Goal: Information Seeking & Learning: Learn about a topic

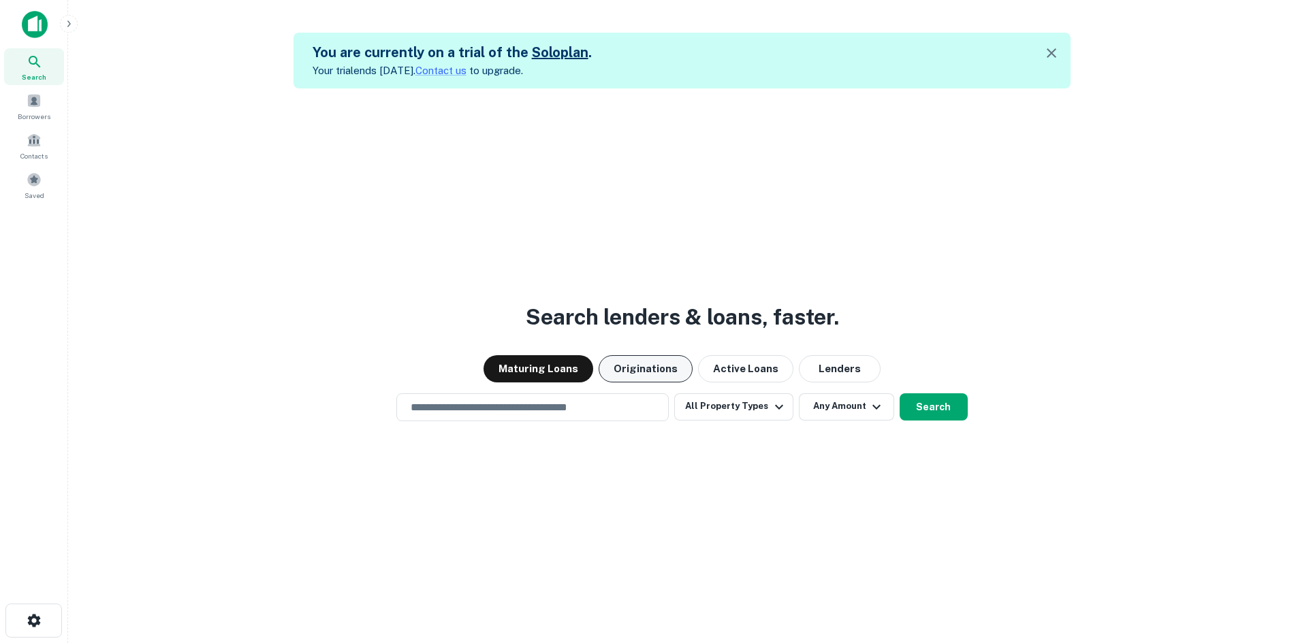
click at [658, 367] on button "Originations" at bounding box center [646, 368] width 94 height 27
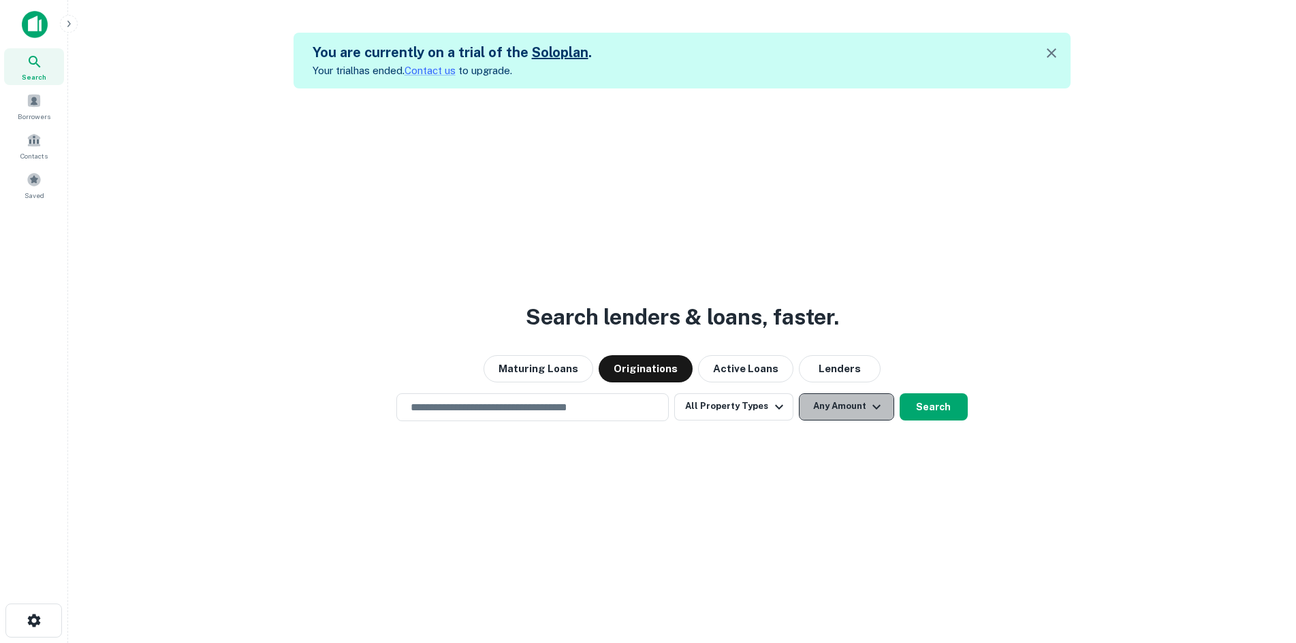
click at [820, 402] on button "Any Amount" at bounding box center [846, 407] width 95 height 27
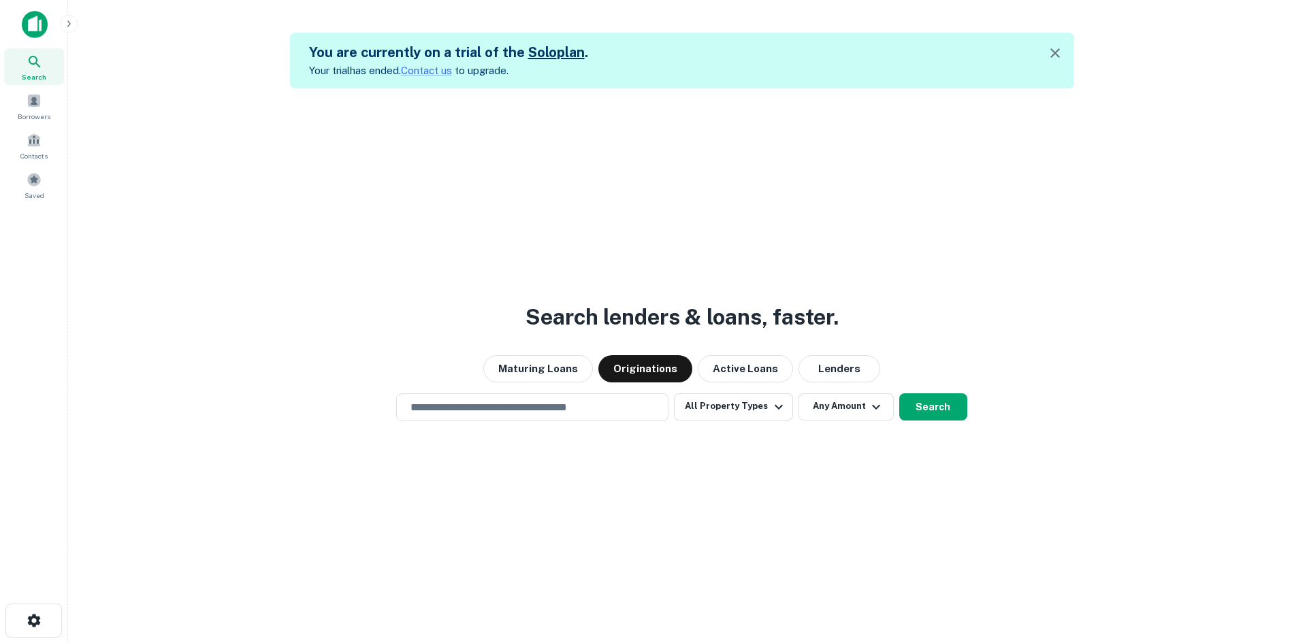
type input "*******"
click at [938, 643] on div at bounding box center [648, 643] width 1296 height 0
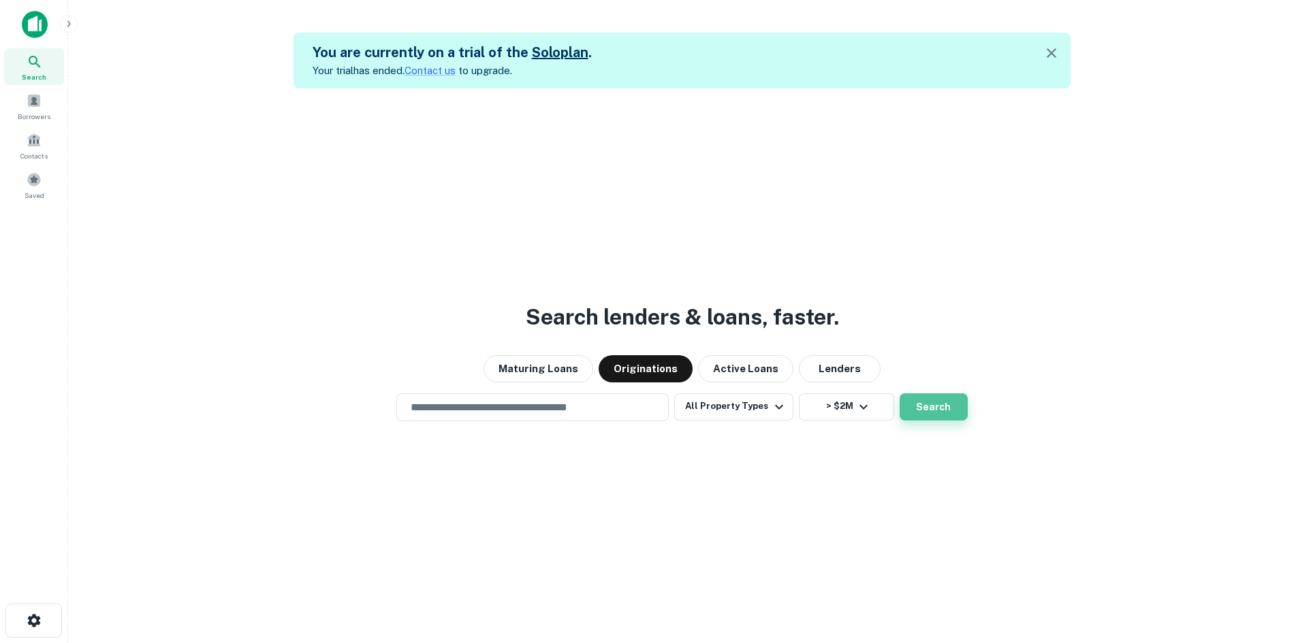
click at [925, 412] on button "Search" at bounding box center [933, 407] width 68 height 27
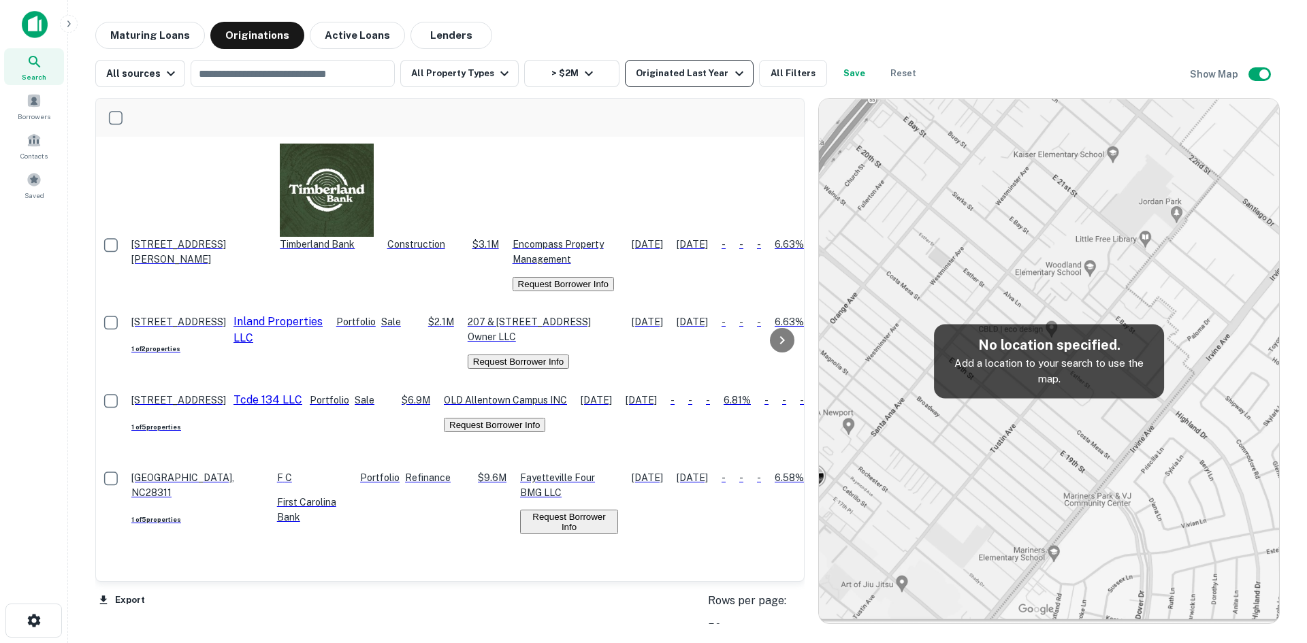
click at [701, 68] on div "Originated Last Year" at bounding box center [691, 73] width 111 height 16
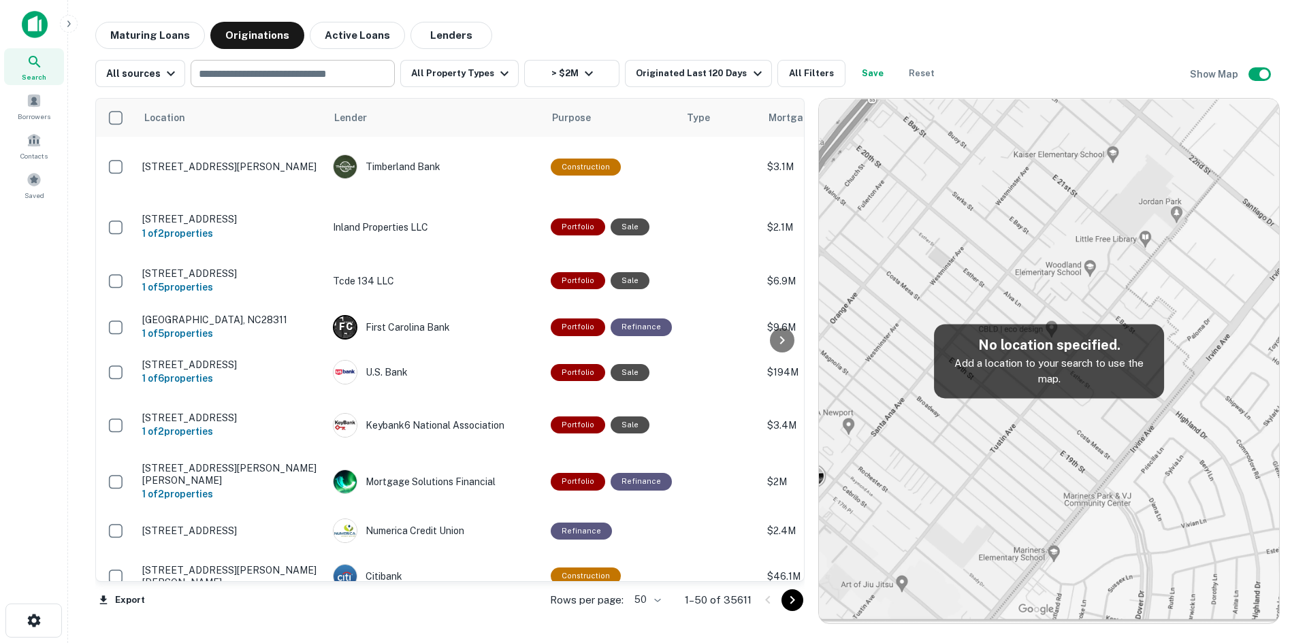
click at [256, 62] on div "​" at bounding box center [293, 73] width 204 height 27
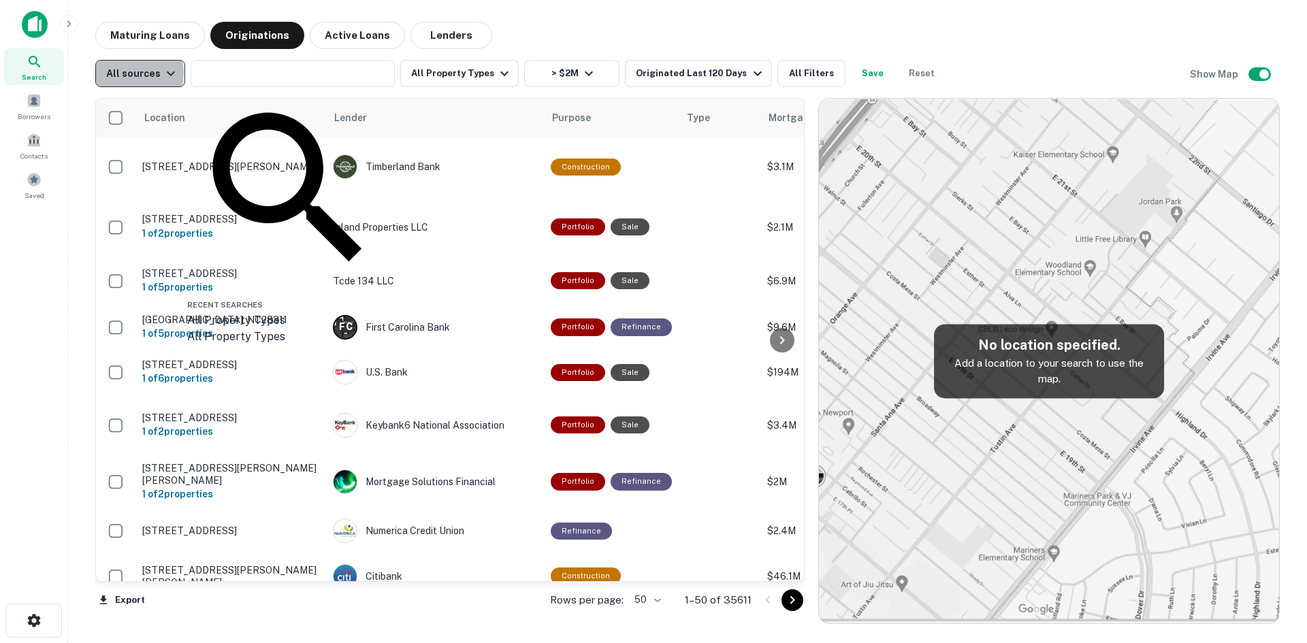
click at [135, 74] on div "All sources" at bounding box center [142, 73] width 73 height 16
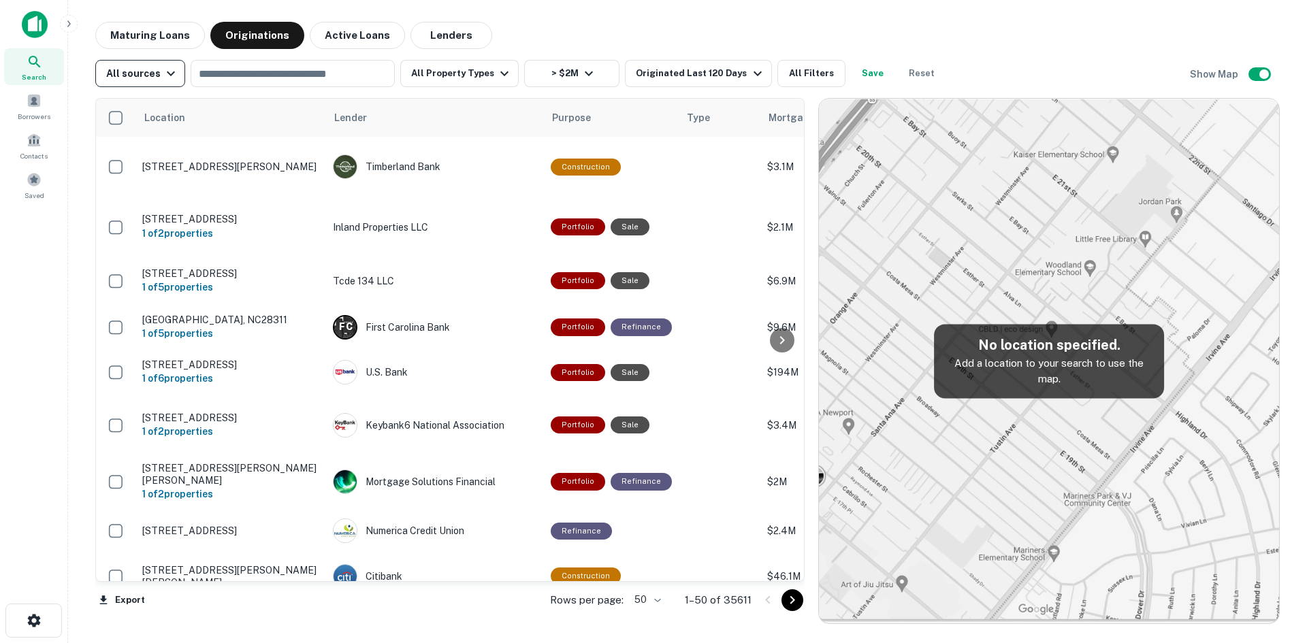
click at [135, 643] on div at bounding box center [653, 643] width 1307 height 0
click at [236, 69] on input "text" at bounding box center [292, 73] width 194 height 19
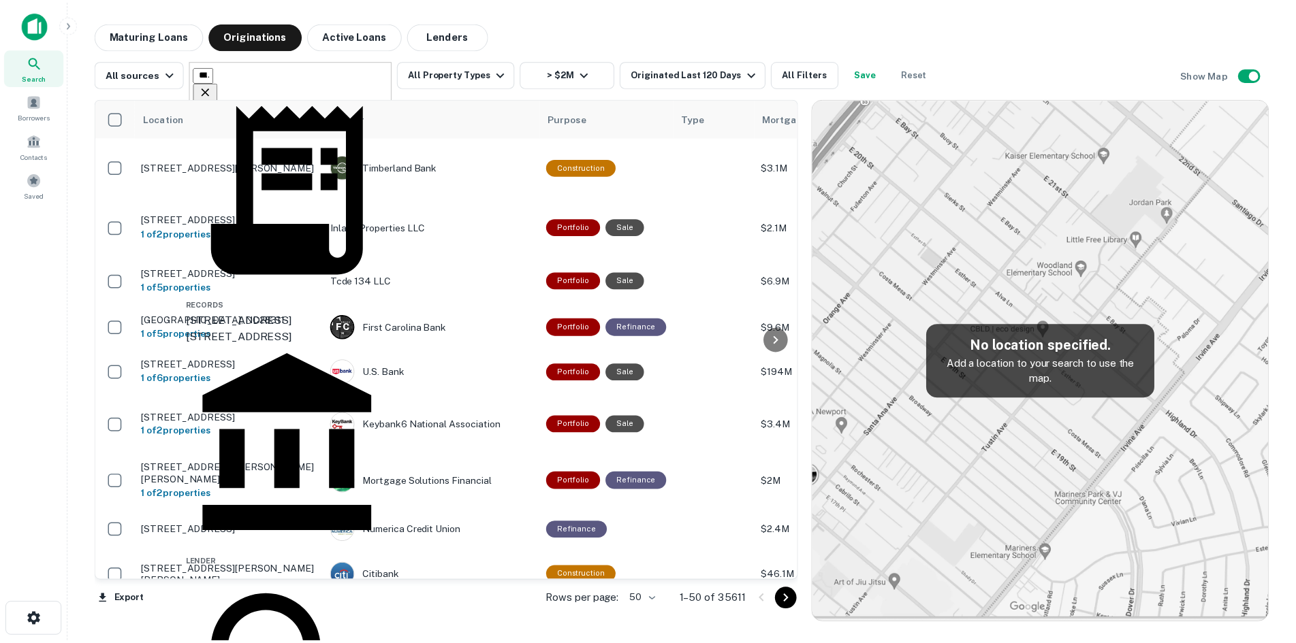
scroll to position [146, 0]
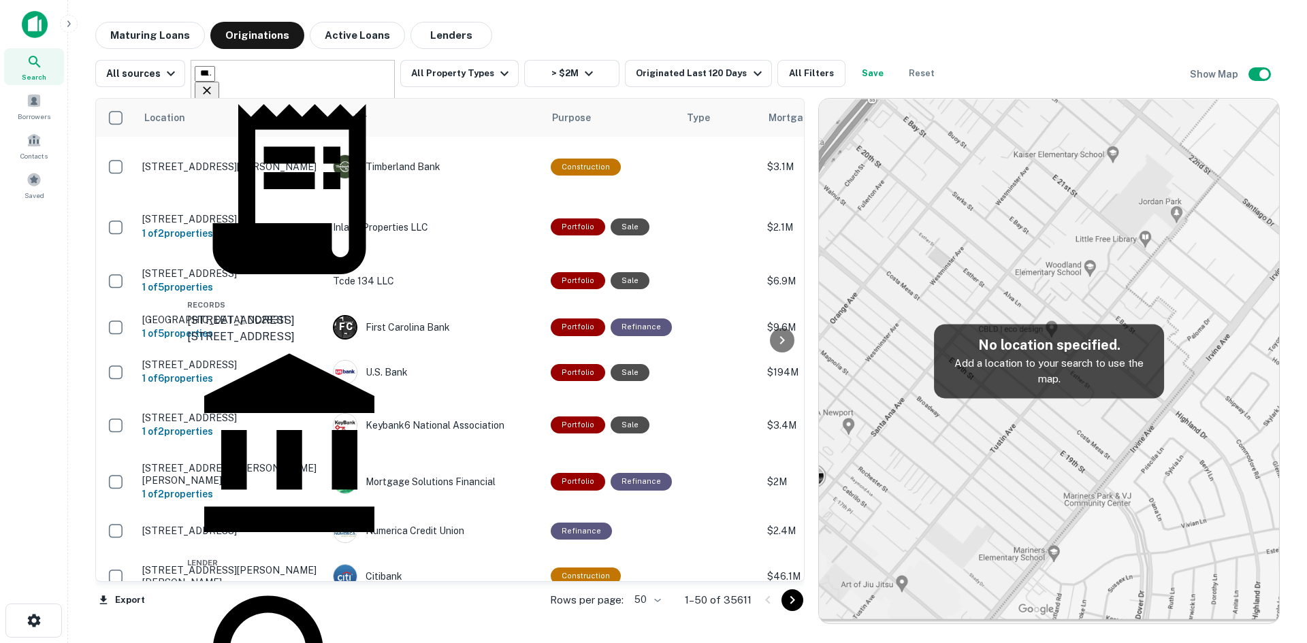
type input "**********"
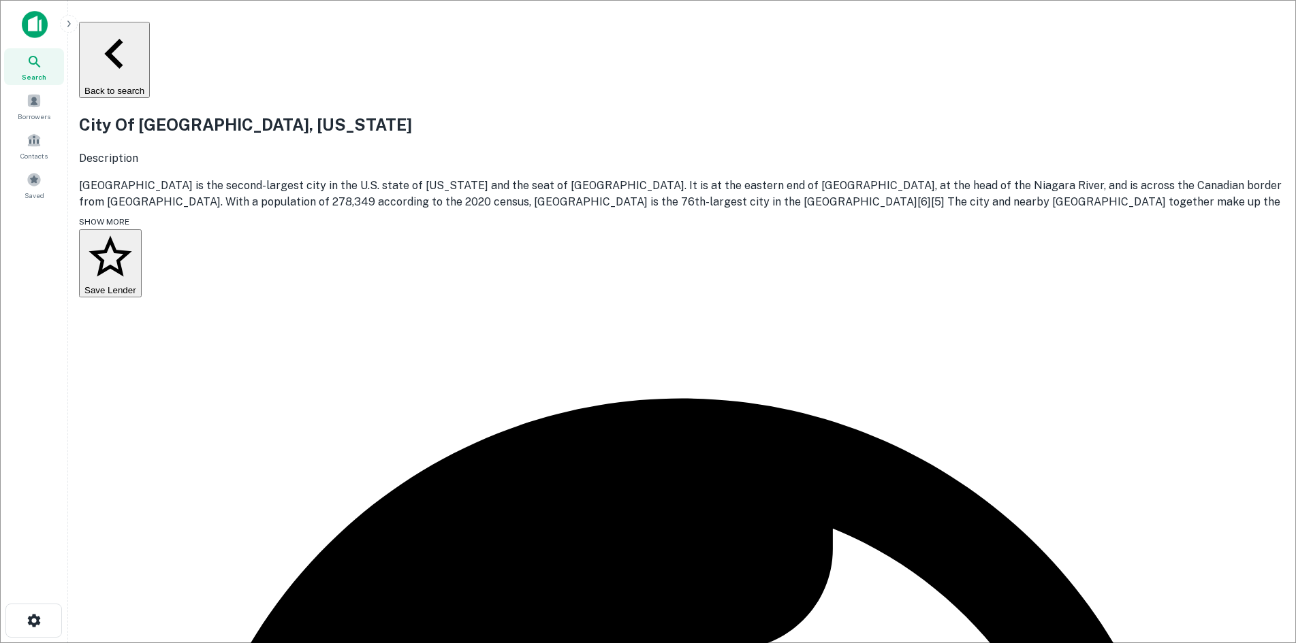
click at [37, 27] on img at bounding box center [35, 24] width 26 height 27
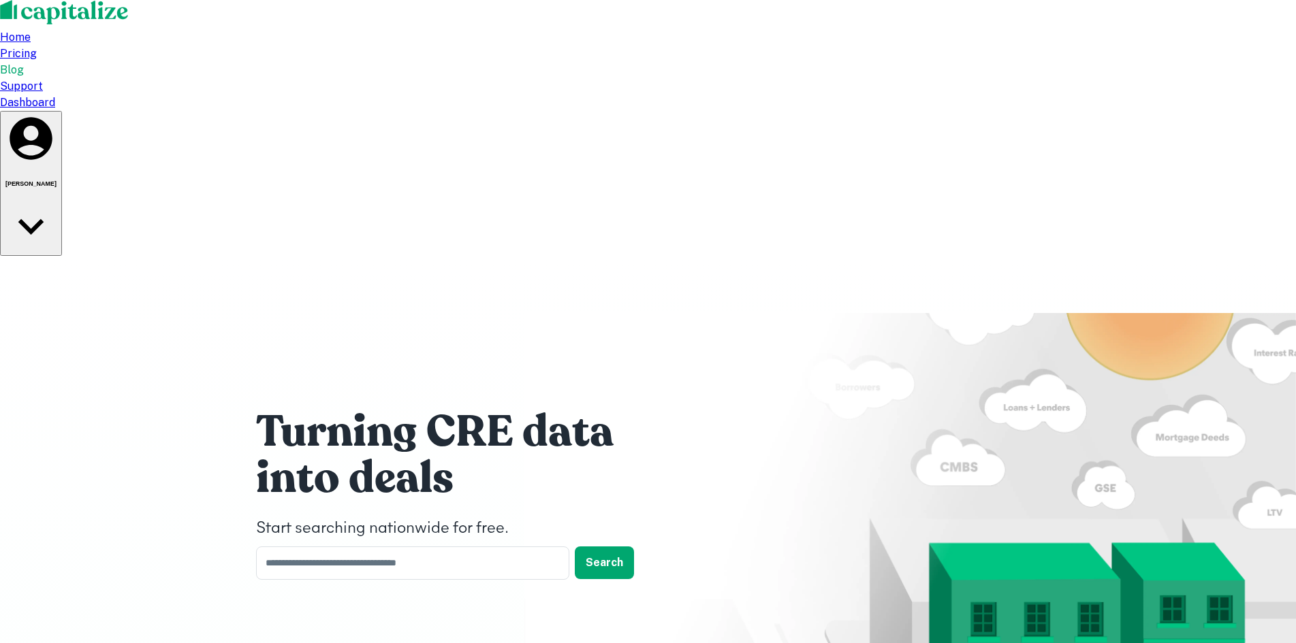
click at [756, 29] on div "Home" at bounding box center [648, 37] width 1296 height 16
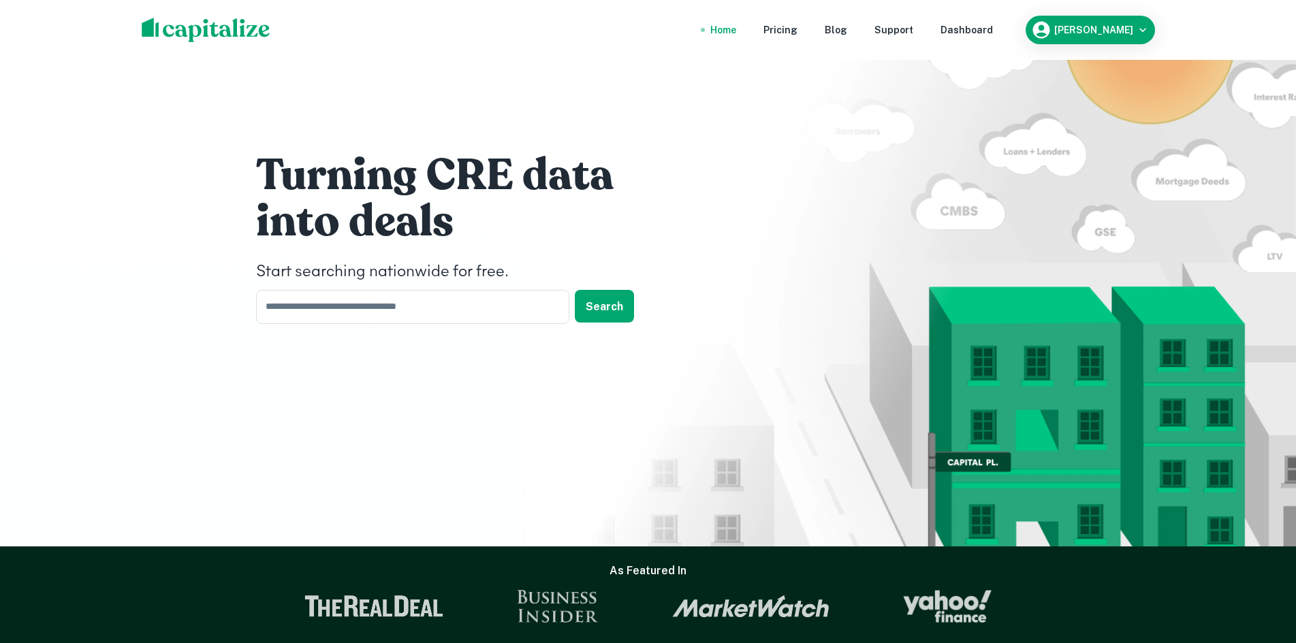
click at [217, 31] on img at bounding box center [206, 30] width 129 height 25
click at [993, 28] on div "Dashboard" at bounding box center [966, 29] width 52 height 15
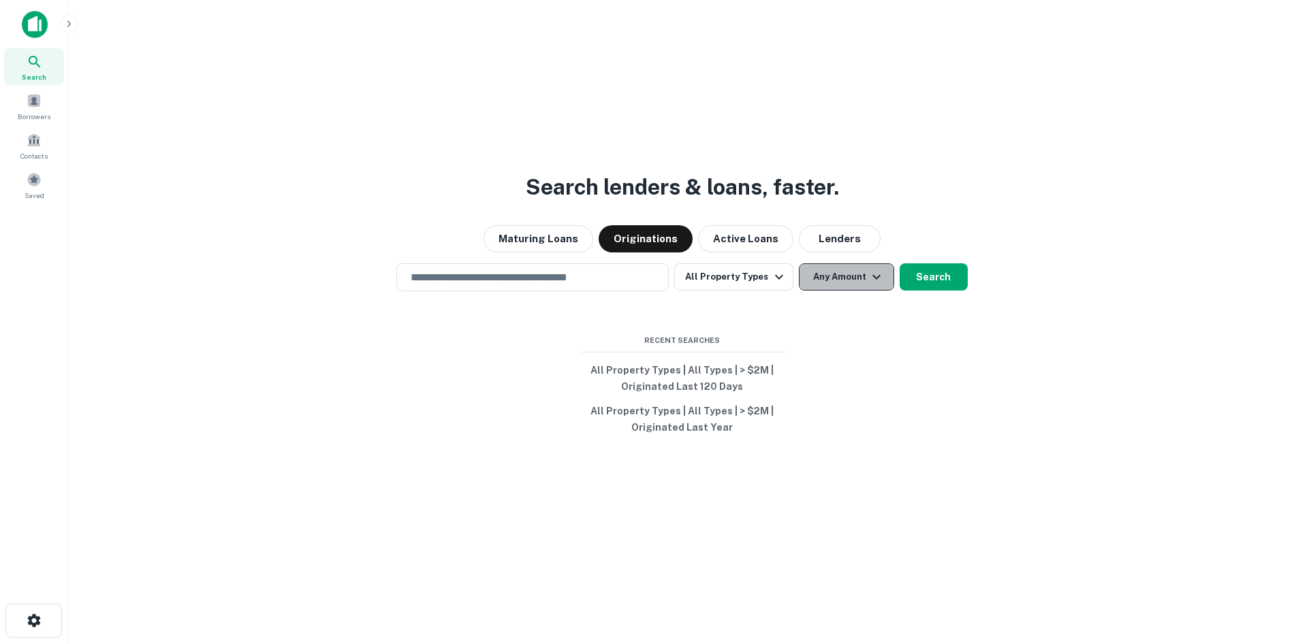
click at [825, 272] on button "Any Amount" at bounding box center [846, 277] width 95 height 27
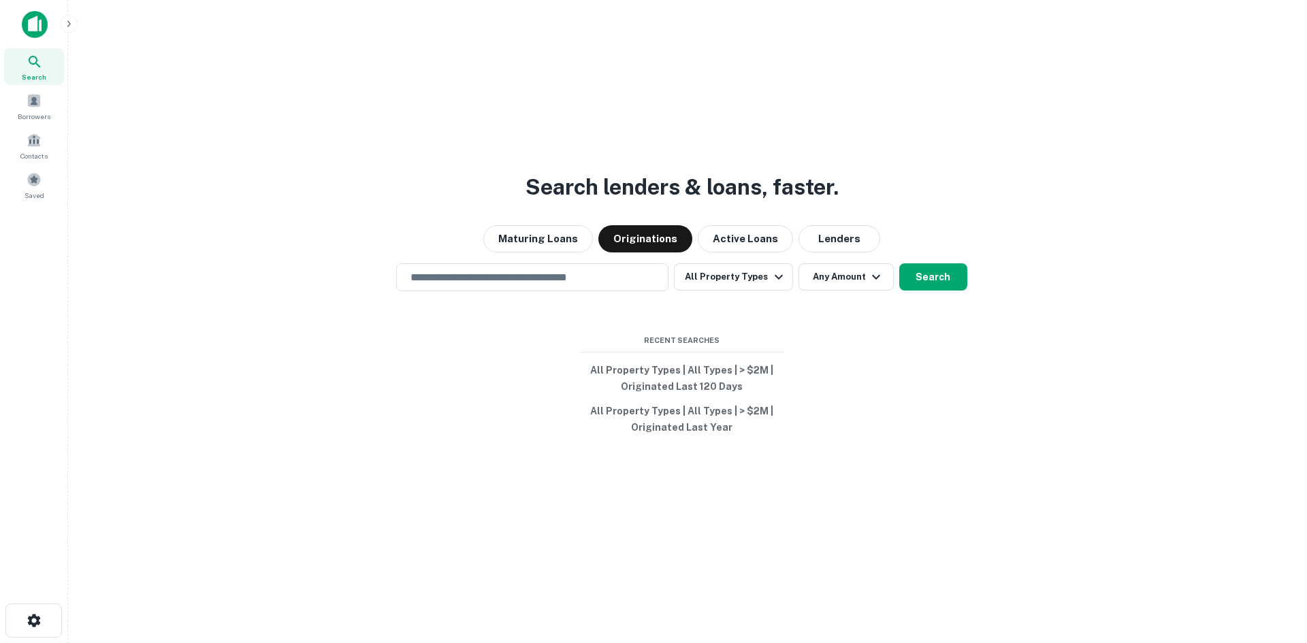
click at [633, 643] on div at bounding box center [648, 643] width 1296 height 0
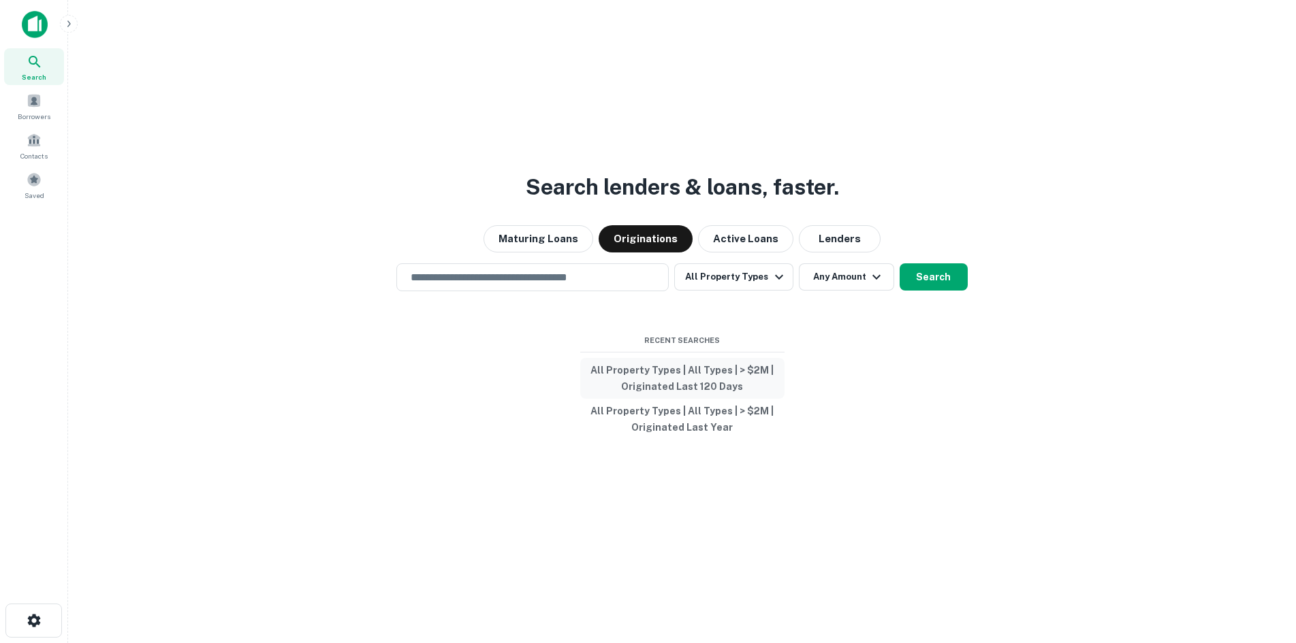
click at [671, 366] on button "All Property Types | All Types | > $2M | Originated Last 120 Days" at bounding box center [682, 378] width 204 height 41
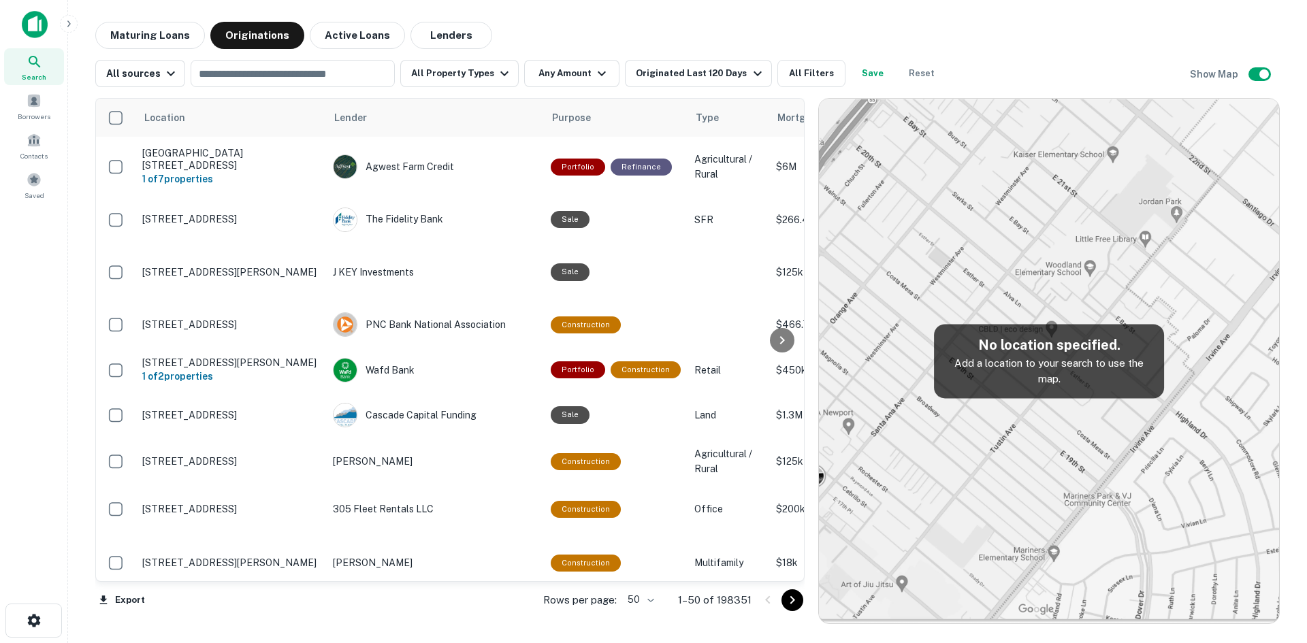
click at [1042, 362] on p "Add a location to your search to use the map." at bounding box center [1049, 371] width 208 height 32
click at [797, 74] on button "All Filters" at bounding box center [812, 73] width 68 height 27
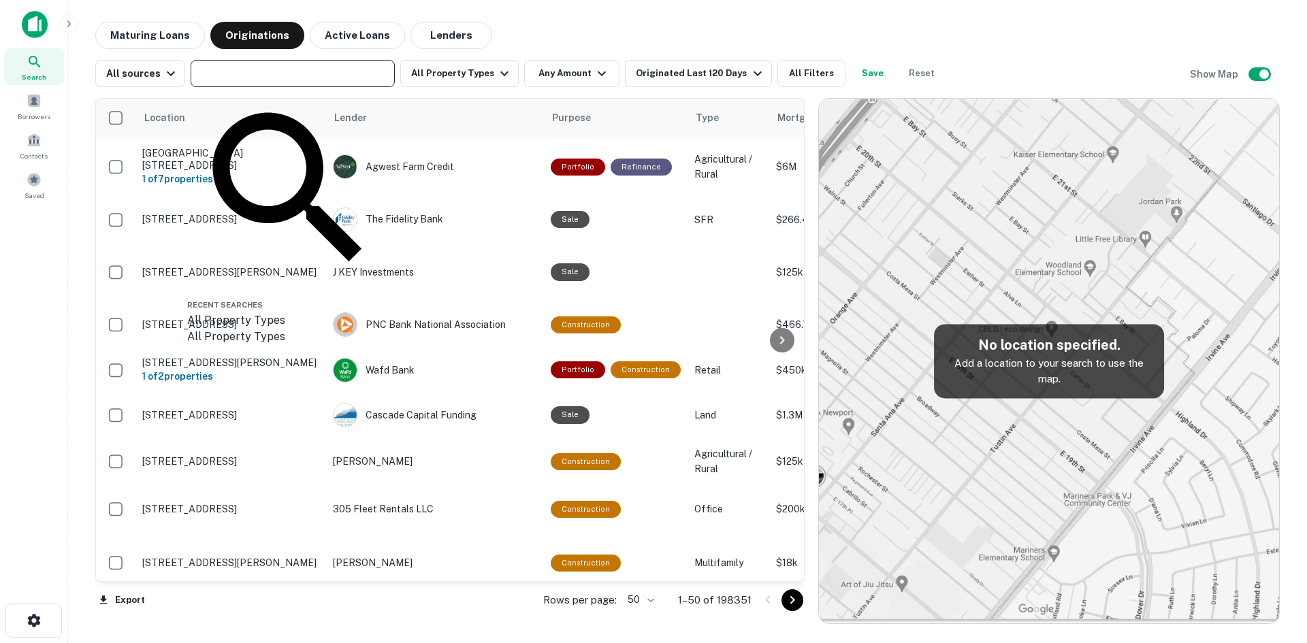
click at [291, 76] on input "text" at bounding box center [292, 73] width 194 height 19
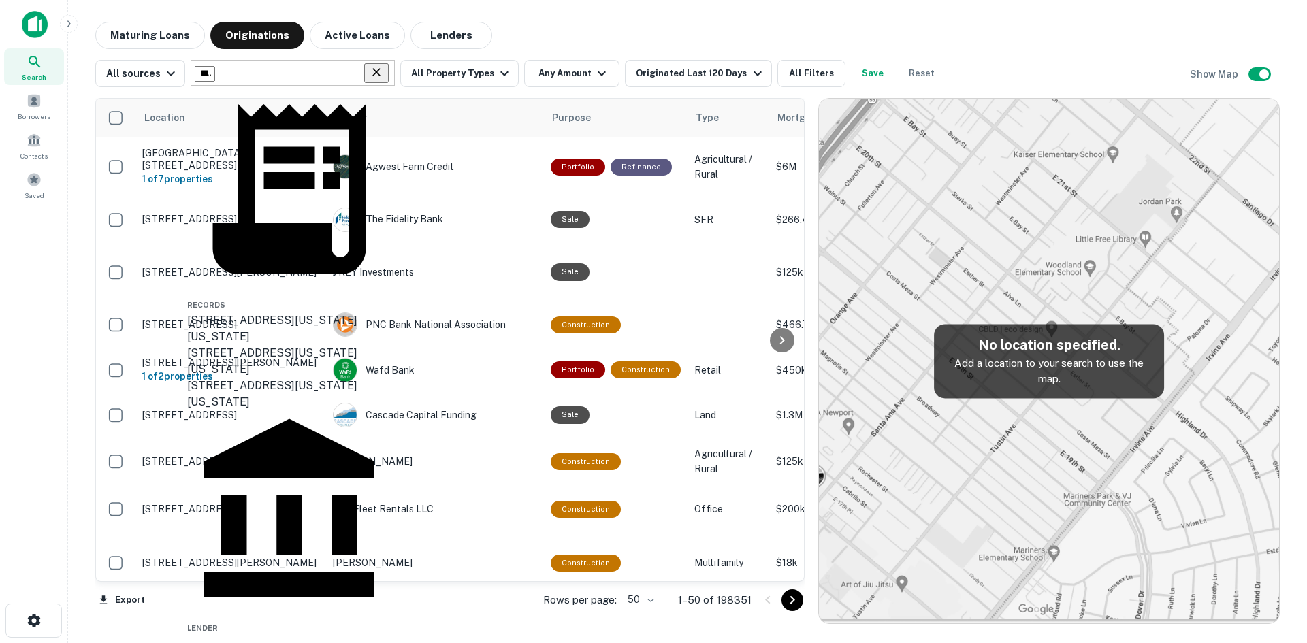
scroll to position [199, 0]
click at [215, 74] on input "**********" at bounding box center [205, 74] width 20 height 16
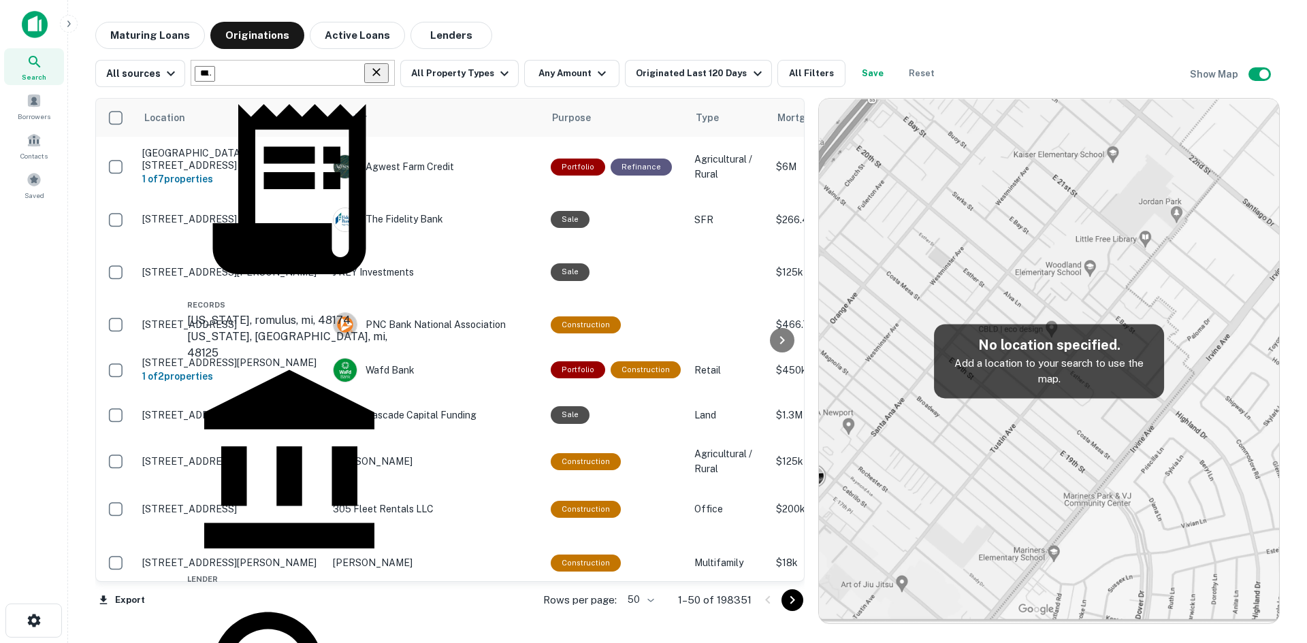
scroll to position [0, 0]
click at [215, 67] on input "******" at bounding box center [205, 74] width 20 height 16
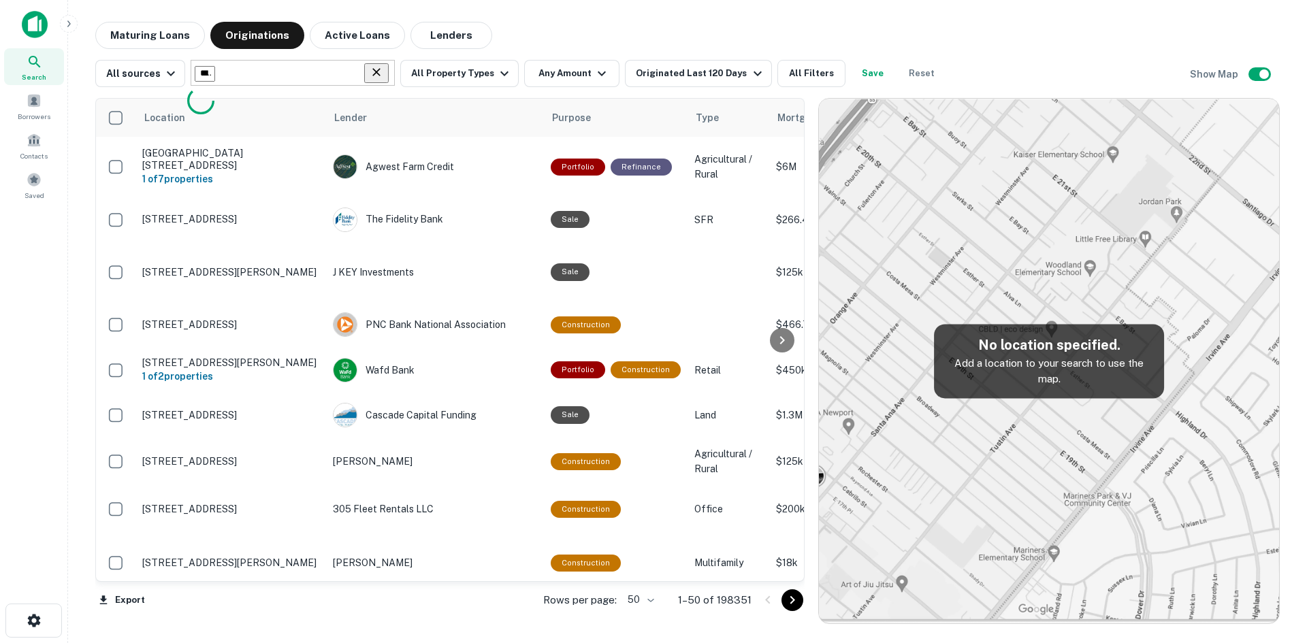
type input "**********"
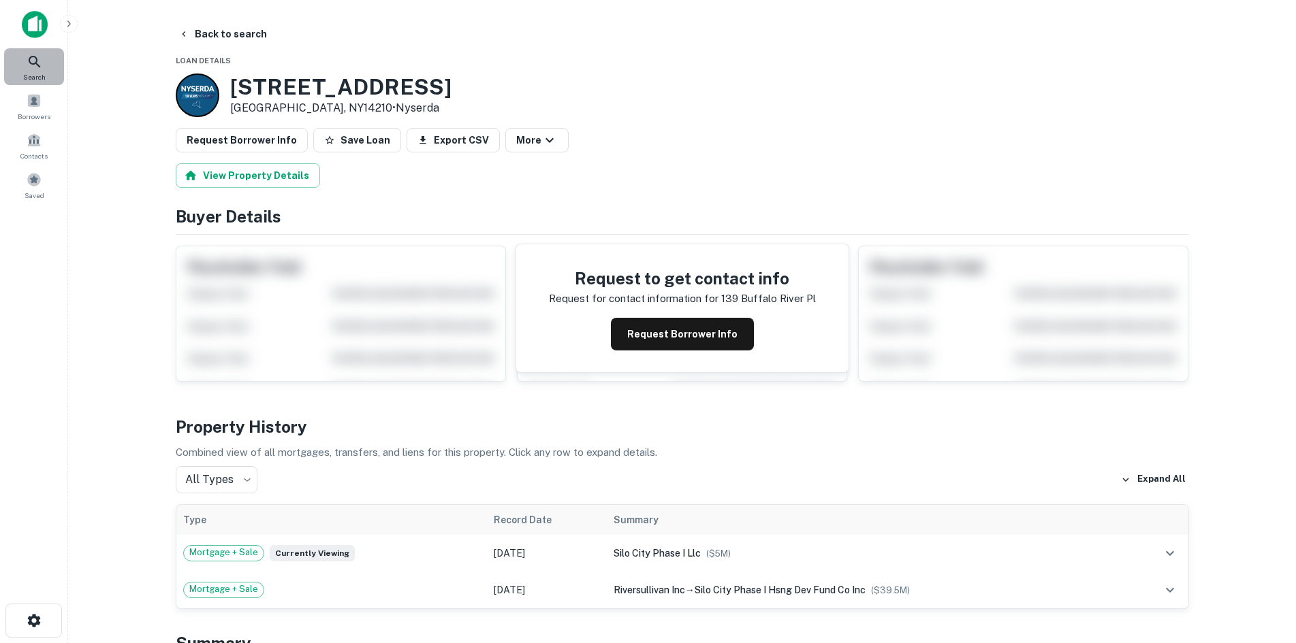
click at [35, 69] on icon at bounding box center [35, 62] width 16 height 16
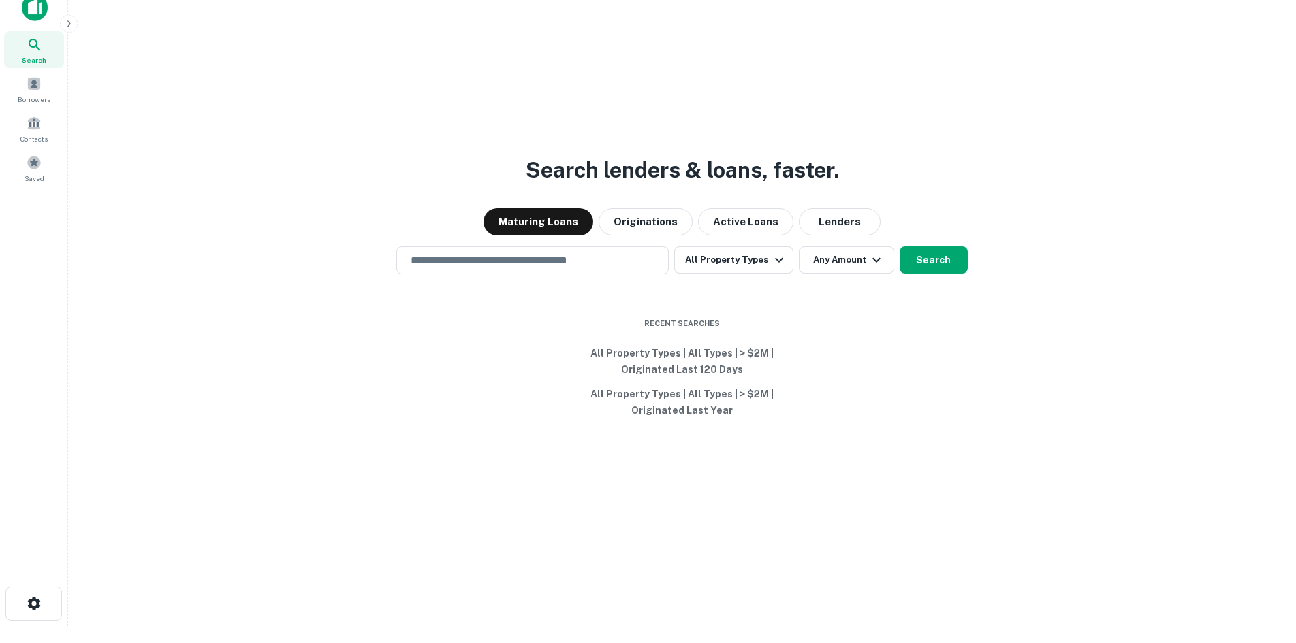
scroll to position [22, 0]
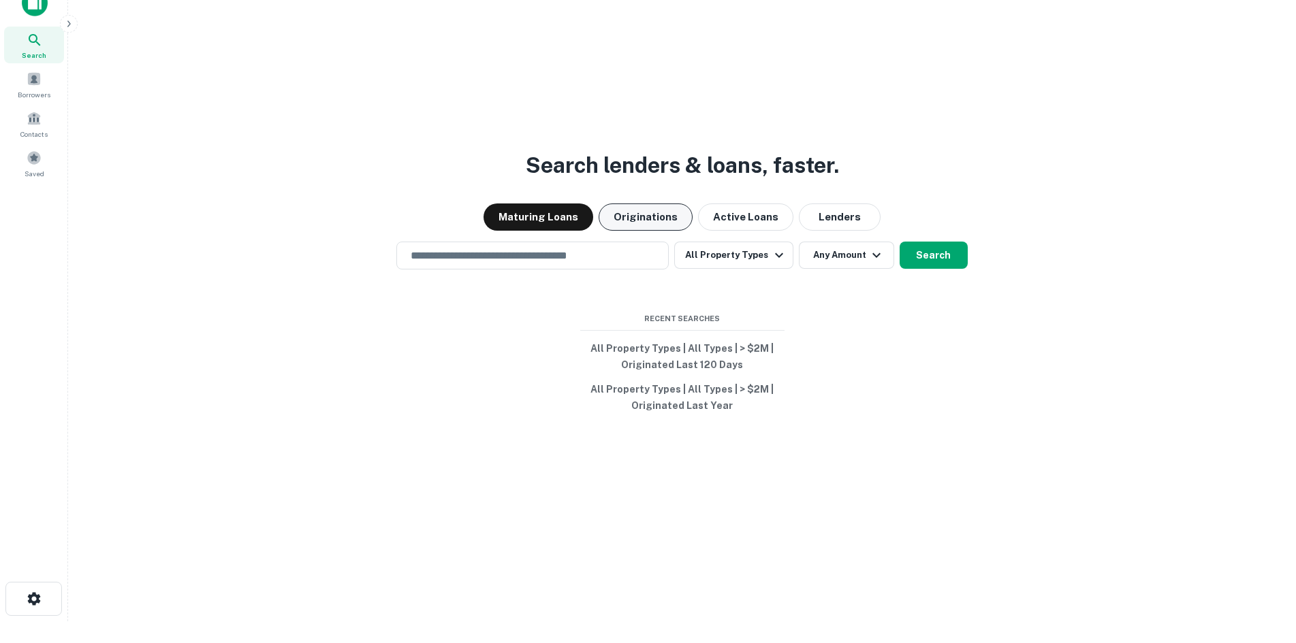
click at [658, 218] on button "Originations" at bounding box center [646, 217] width 94 height 27
click at [931, 259] on button "Search" at bounding box center [933, 255] width 68 height 27
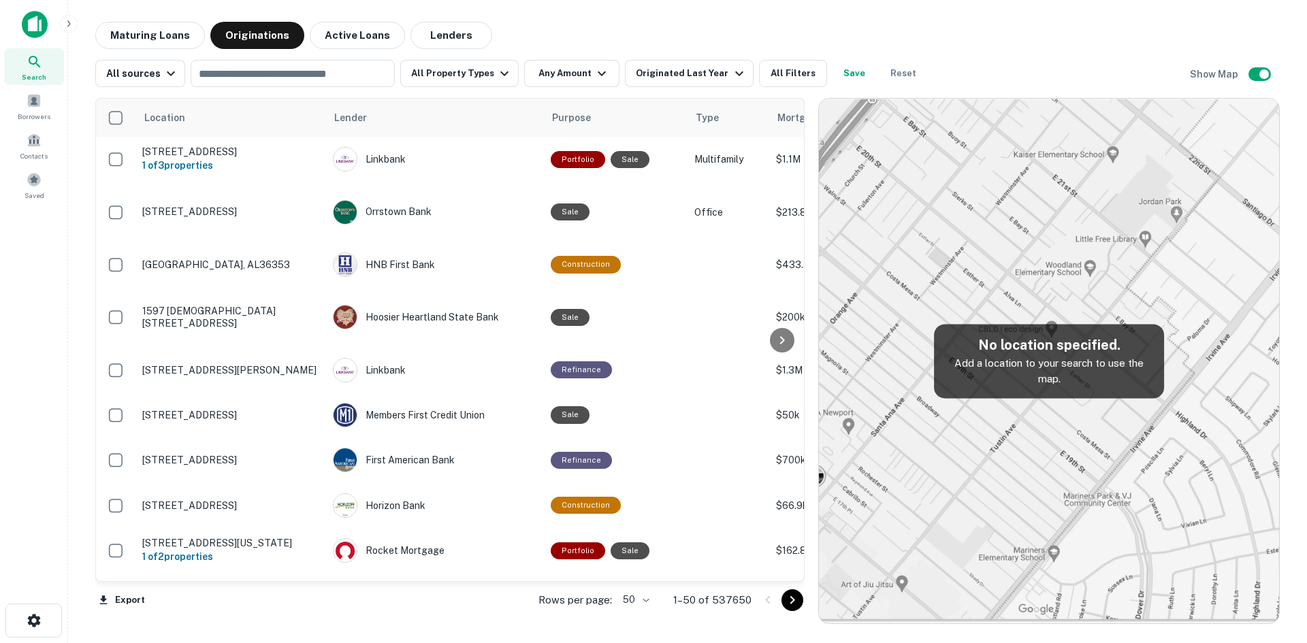
click at [1034, 370] on p "Add a location to your search to use the map." at bounding box center [1049, 371] width 208 height 32
click at [1008, 400] on img at bounding box center [1049, 361] width 460 height 525
click at [155, 117] on icon at bounding box center [151, 118] width 14 height 16
click at [157, 119] on div "Location" at bounding box center [231, 118] width 174 height 16
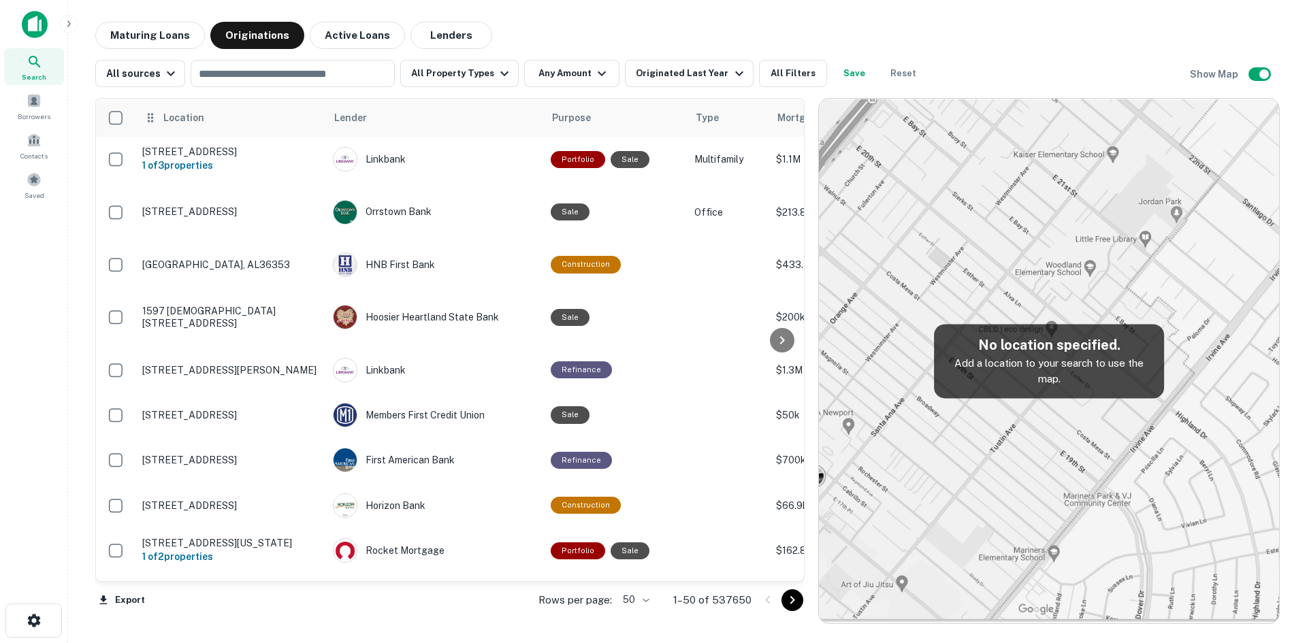
click at [150, 124] on icon at bounding box center [151, 118] width 14 height 16
click at [163, 78] on icon "button" at bounding box center [171, 73] width 16 height 16
click at [162, 78] on div at bounding box center [653, 321] width 1307 height 643
click at [217, 74] on input "text" at bounding box center [292, 73] width 194 height 19
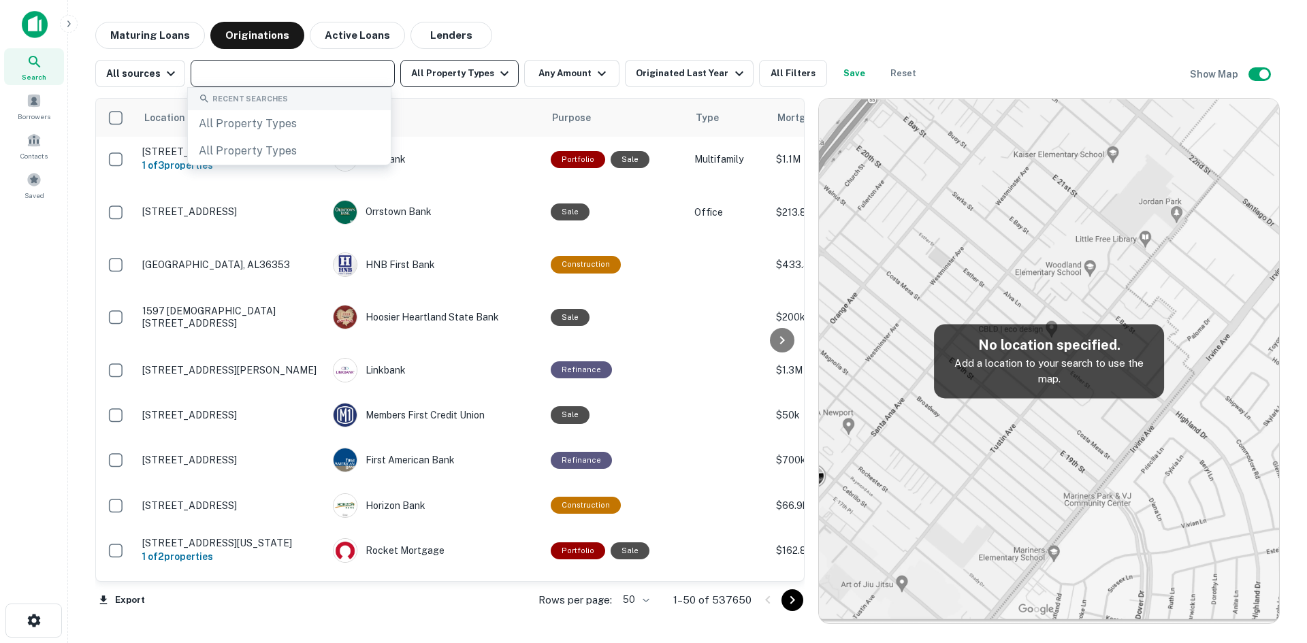
click at [453, 74] on button "All Property Types" at bounding box center [459, 73] width 118 height 27
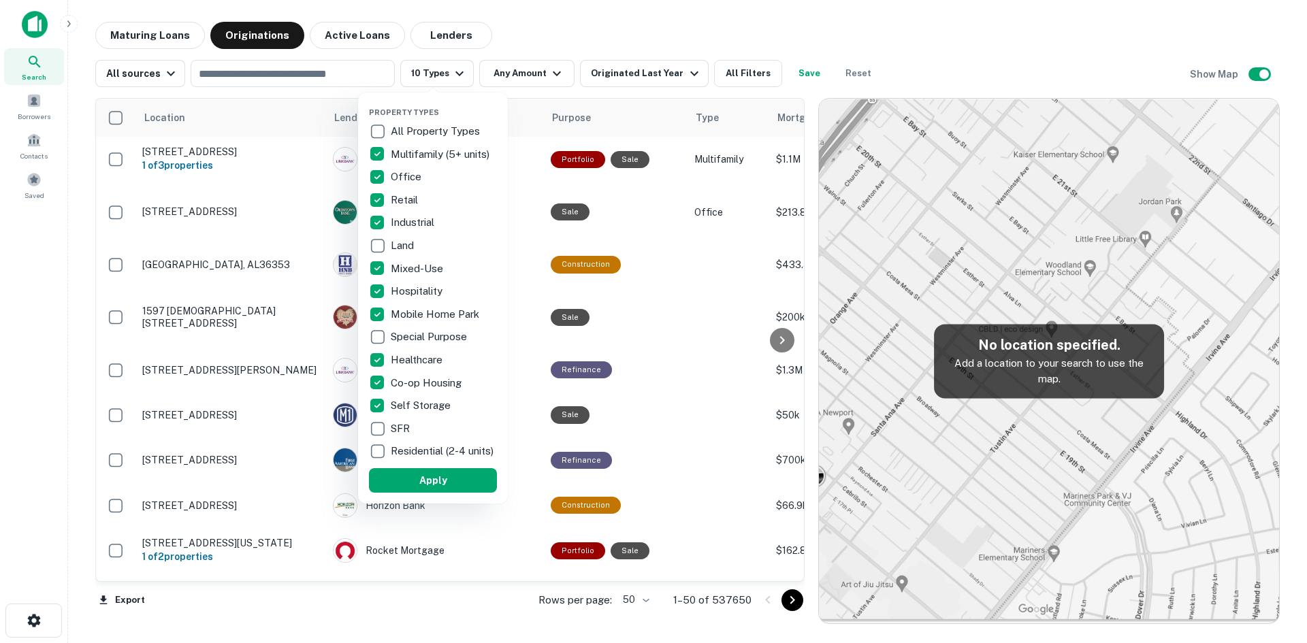
click at [450, 72] on div at bounding box center [653, 321] width 1307 height 643
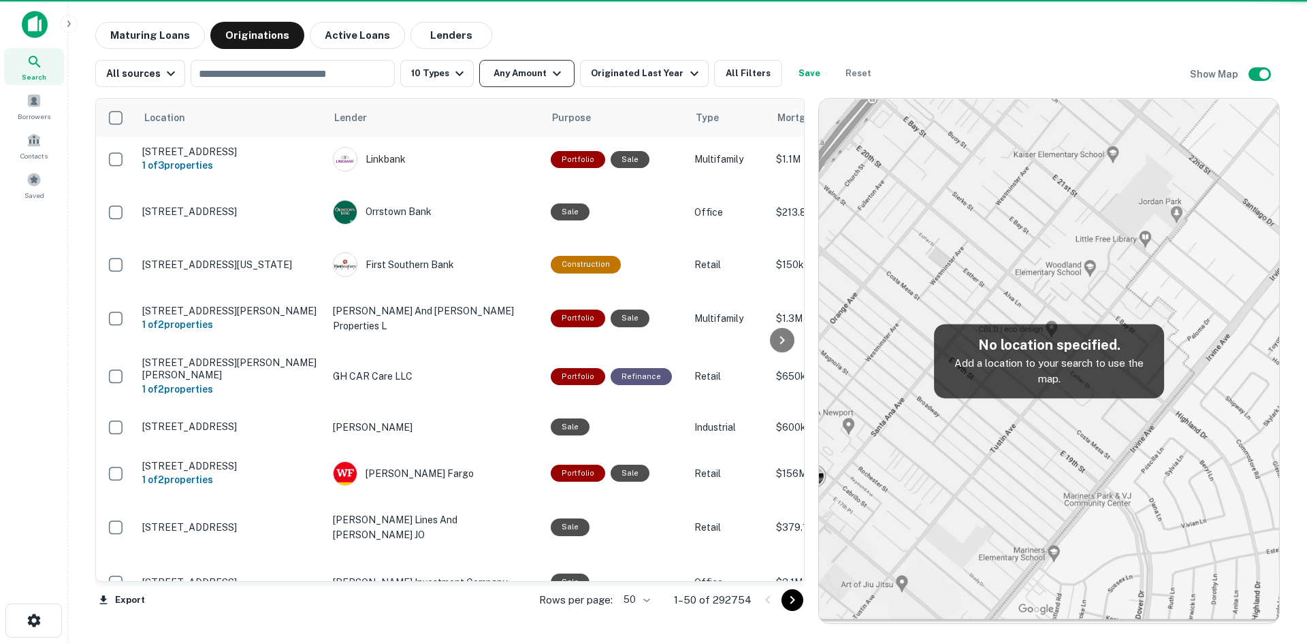
click at [505, 79] on button "Any Amount" at bounding box center [526, 73] width 95 height 27
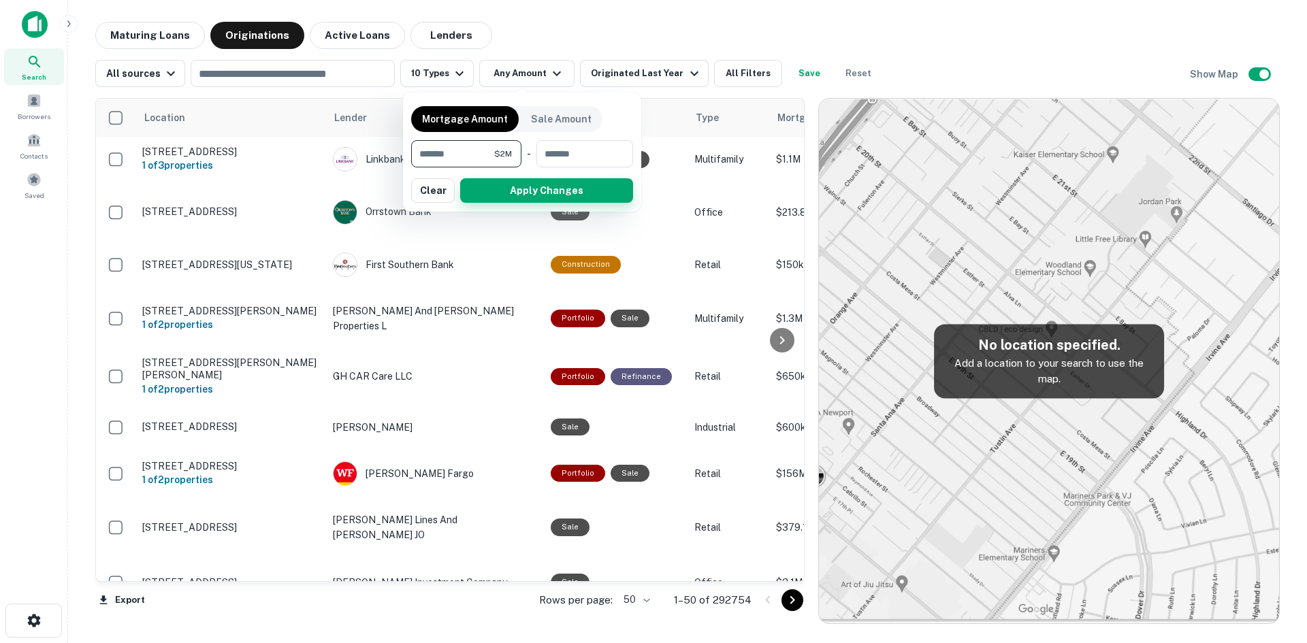
type input "*******"
click at [550, 186] on button "Apply Changes" at bounding box center [546, 190] width 173 height 25
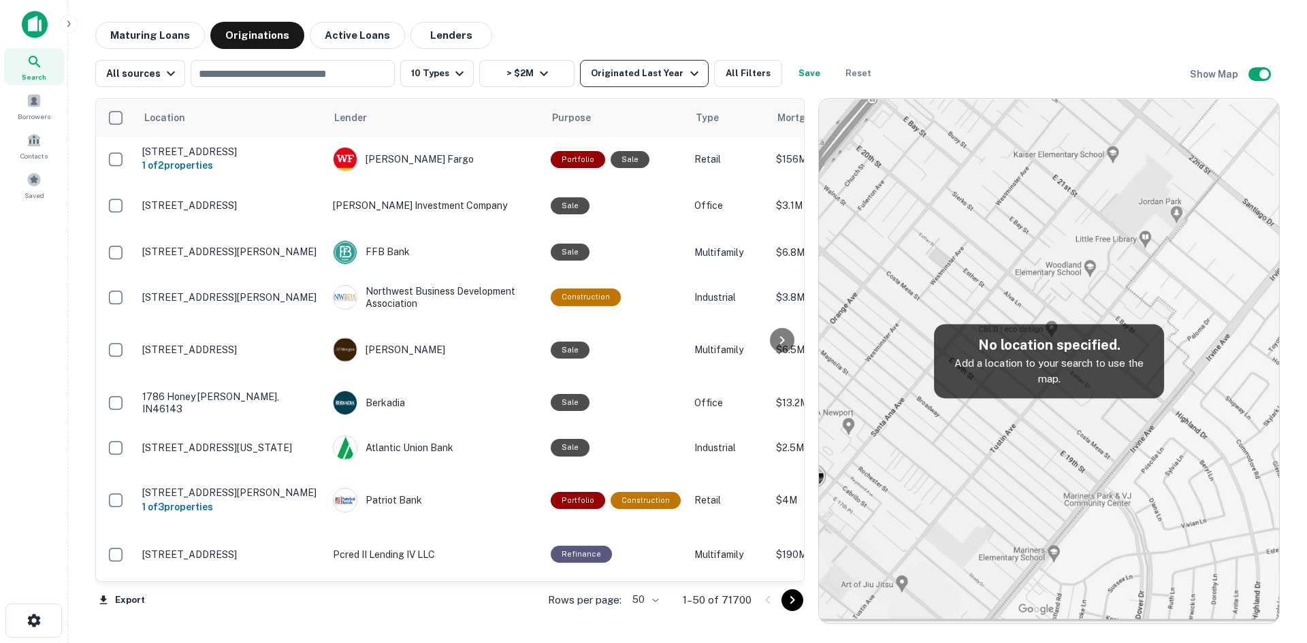
click at [632, 70] on div "Originated Last Year" at bounding box center [646, 73] width 111 height 16
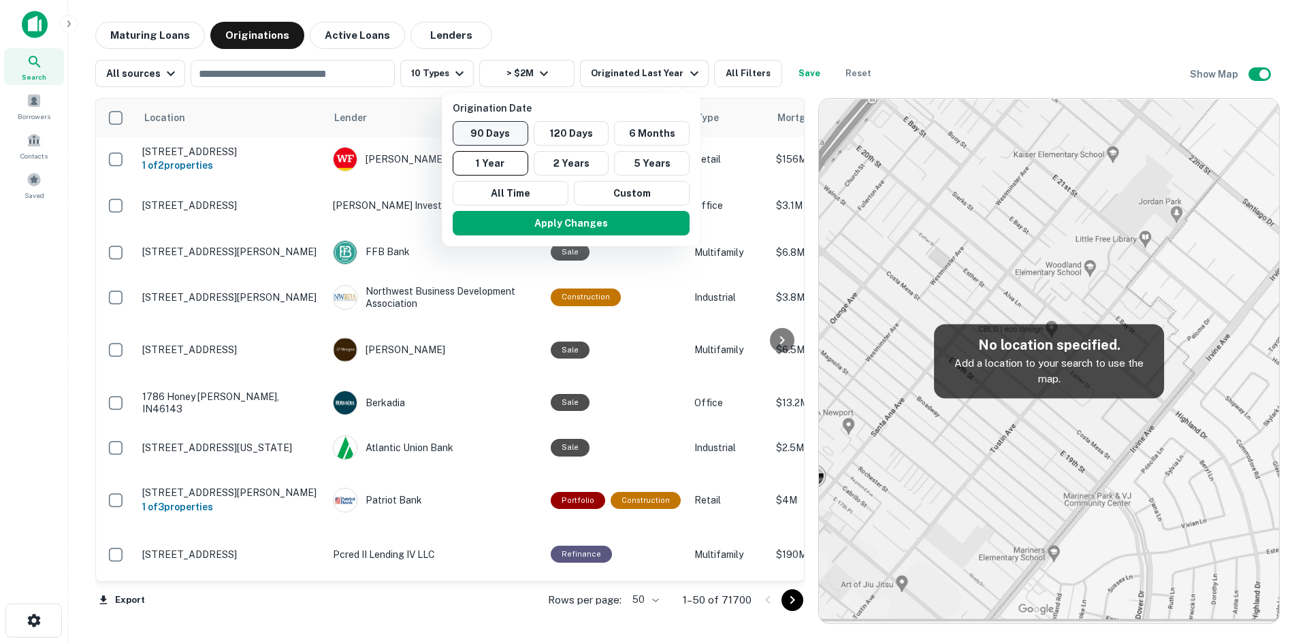
click at [515, 130] on button "90 Days" at bounding box center [491, 133] width 76 height 25
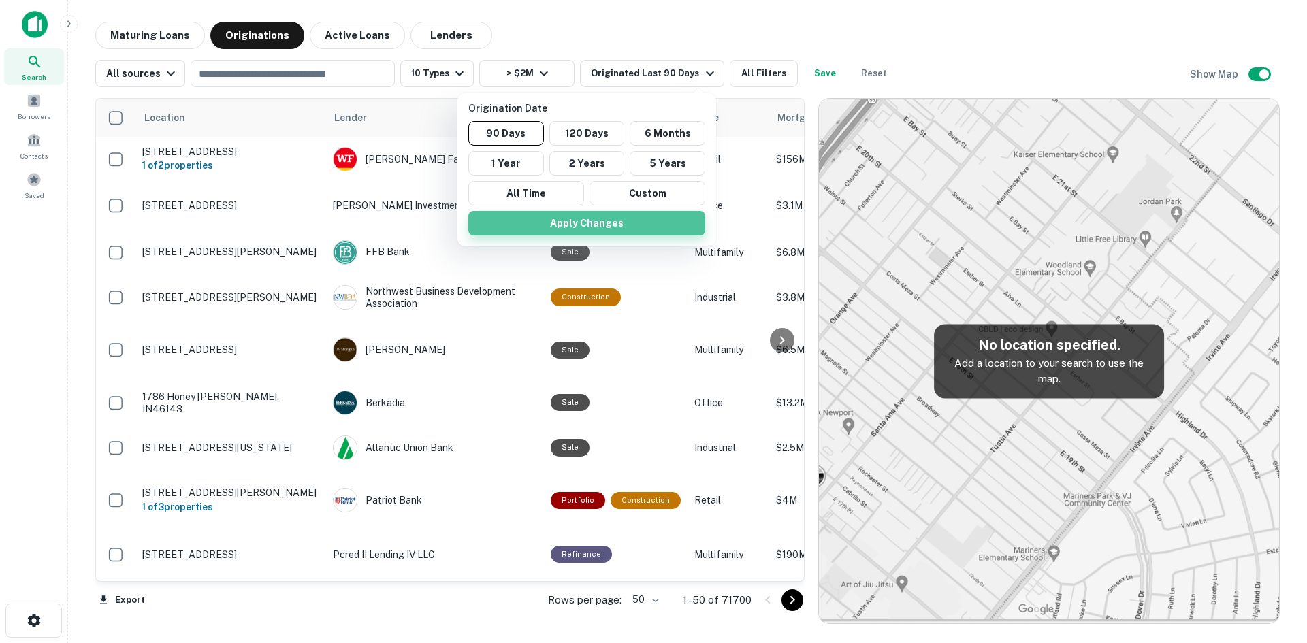
click at [577, 228] on button "Apply Changes" at bounding box center [586, 223] width 237 height 25
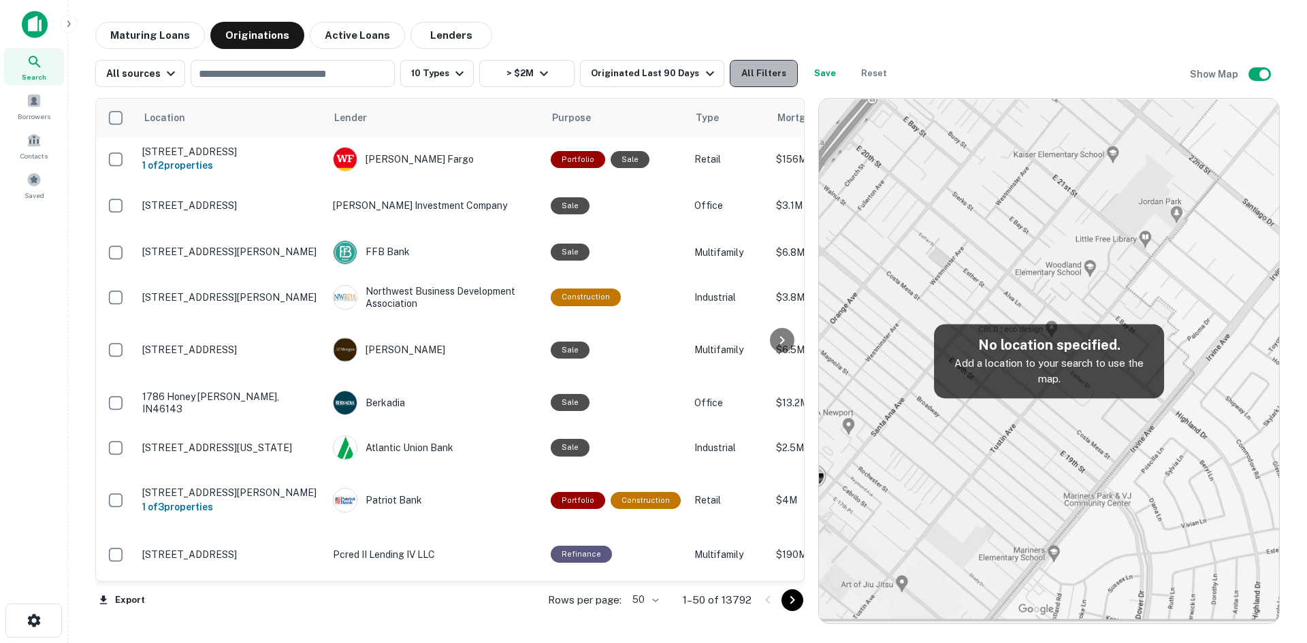
click at [746, 81] on button "All Filters" at bounding box center [764, 73] width 68 height 27
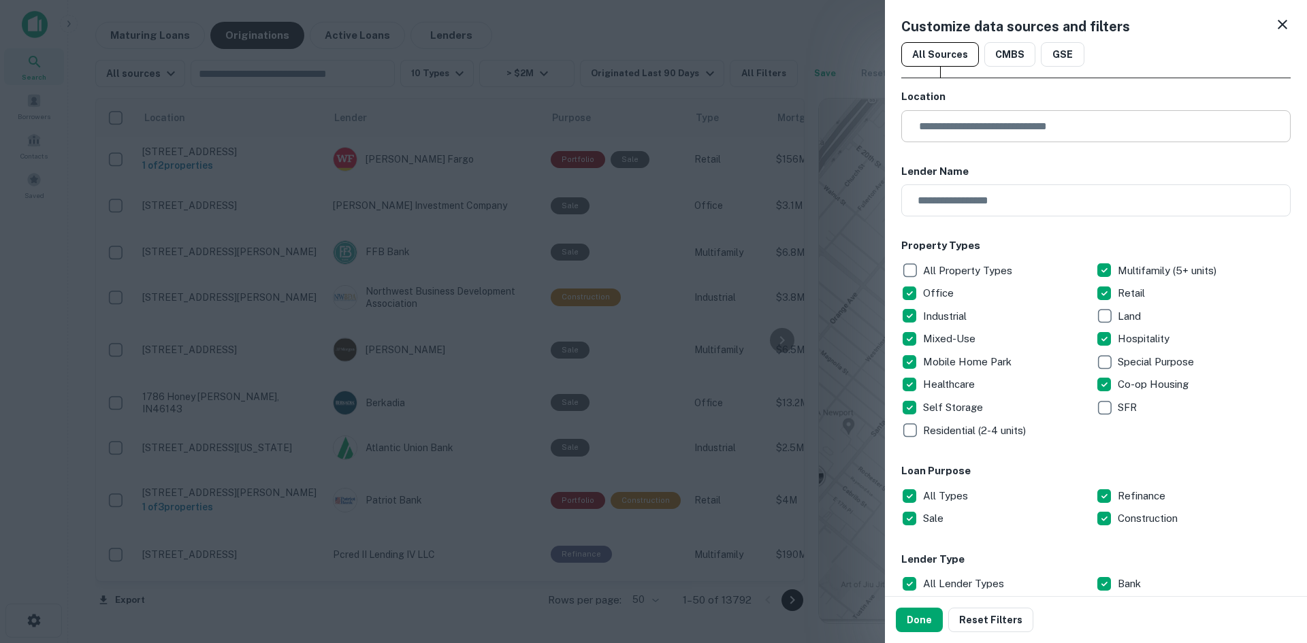
click at [987, 121] on input "text" at bounding box center [1101, 126] width 380 height 32
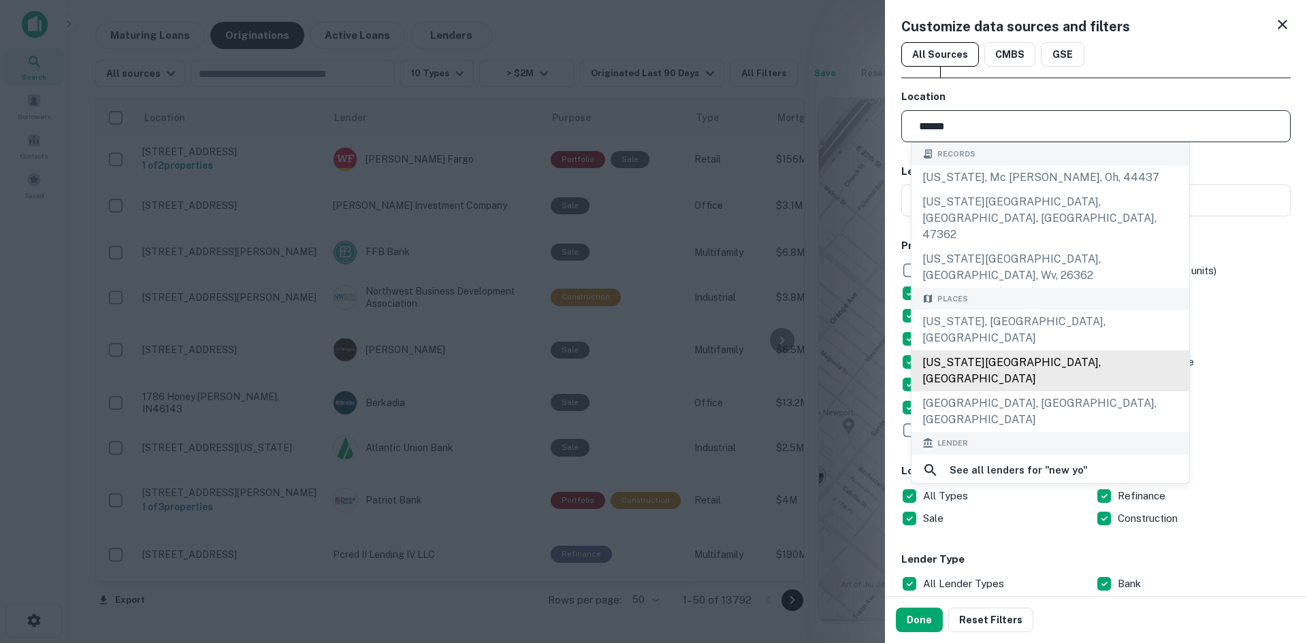
click at [976, 351] on div "[US_STATE][GEOGRAPHIC_DATA], [GEOGRAPHIC_DATA]" at bounding box center [1051, 371] width 278 height 41
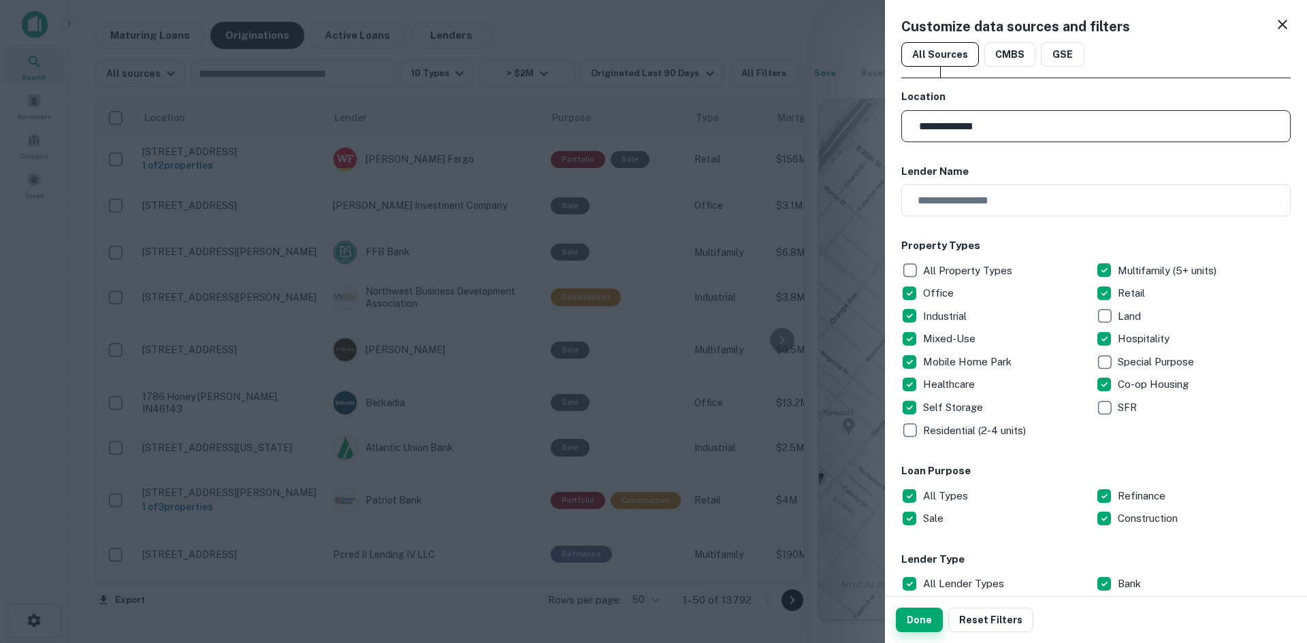
type input "**********"
click at [921, 624] on button "Done" at bounding box center [919, 620] width 47 height 25
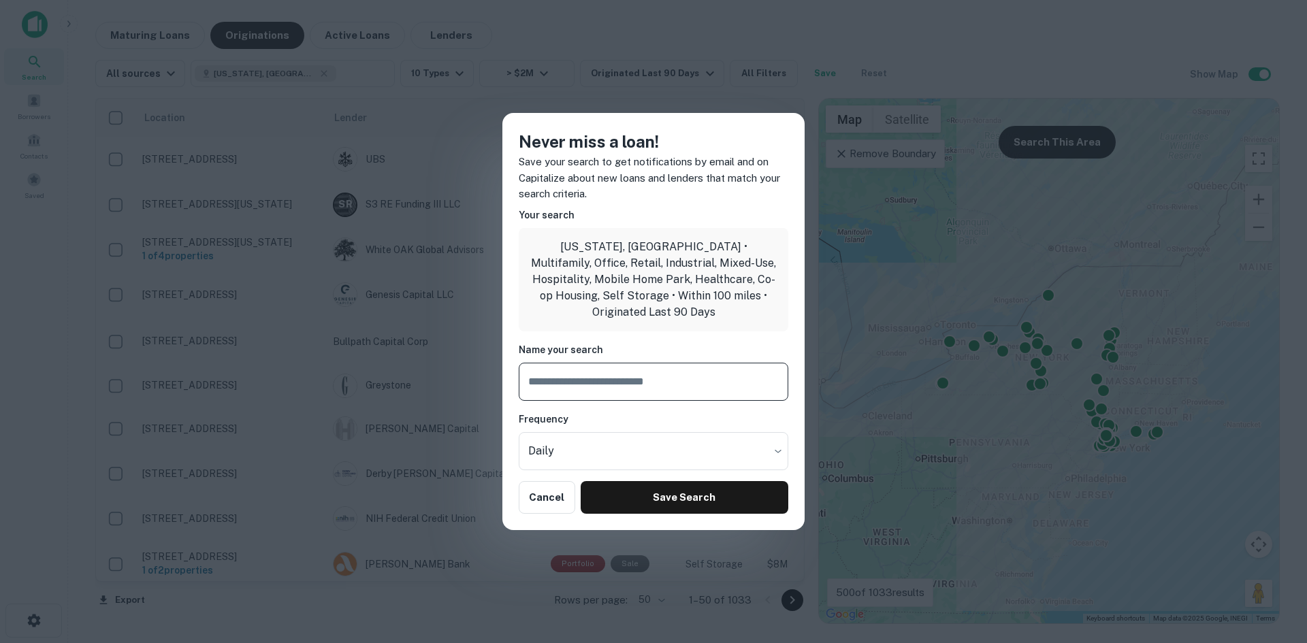
click at [648, 376] on input "text" at bounding box center [654, 382] width 270 height 38
click at [545, 495] on button "Cancel" at bounding box center [547, 497] width 57 height 33
click at [545, 493] on button "Cancel" at bounding box center [547, 497] width 57 height 33
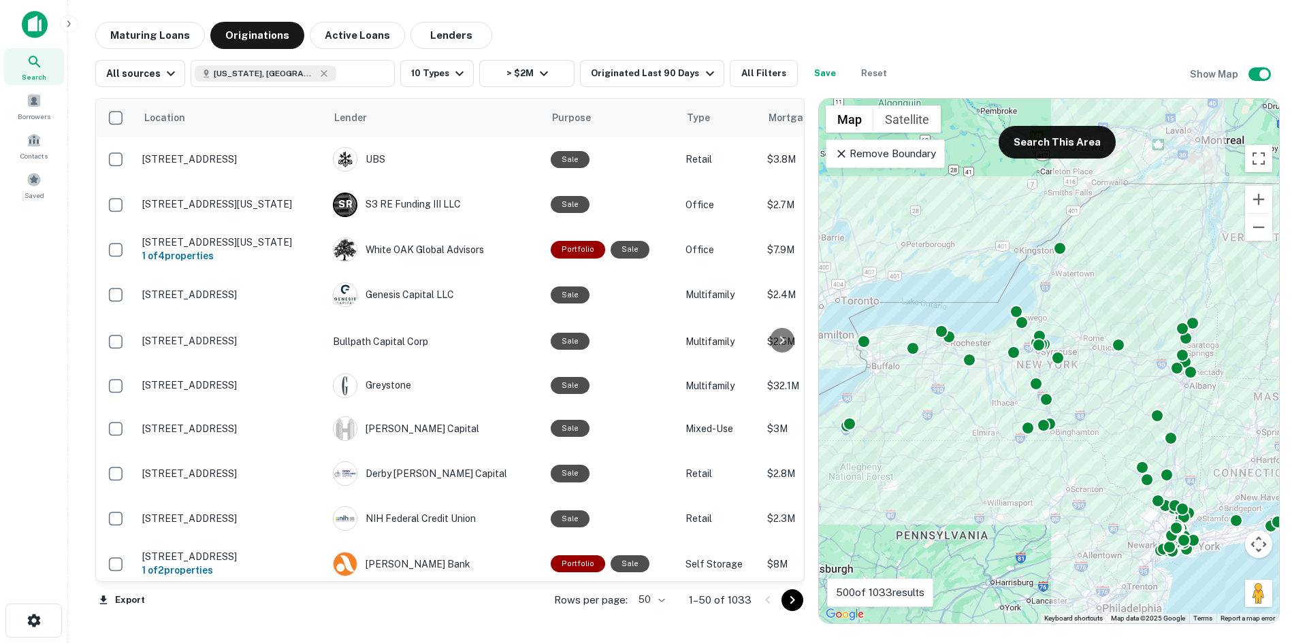
click at [833, 156] on div "Remove Boundary" at bounding box center [885, 154] width 119 height 29
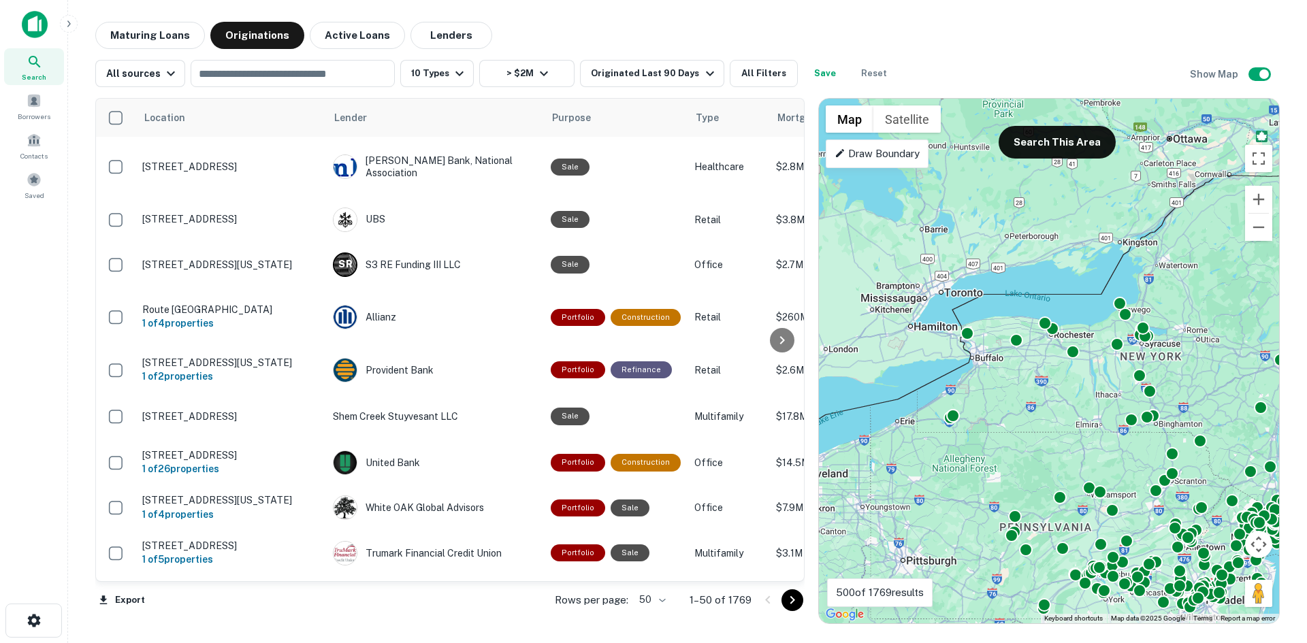
drag, startPoint x: 855, startPoint y: 323, endPoint x: 959, endPoint y: 313, distance: 104.6
click at [959, 313] on div "To activate drag with keyboard, press Alt + Enter. Once in keyboard drag state,…" at bounding box center [1049, 361] width 460 height 525
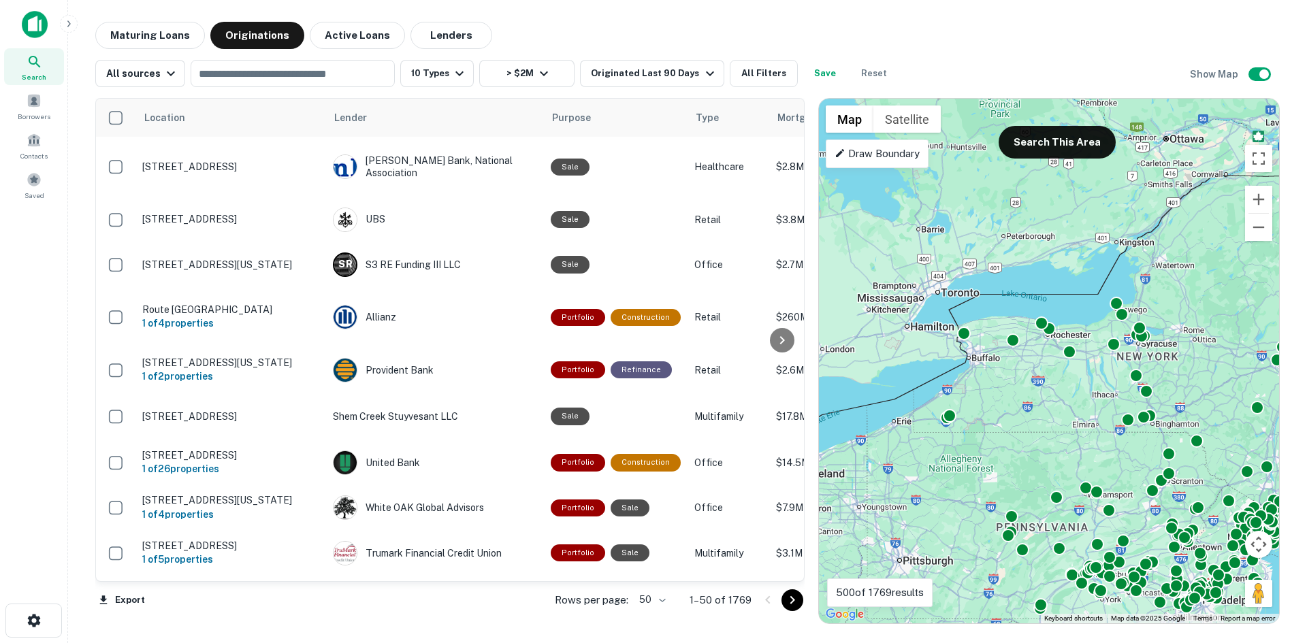
click at [871, 161] on p "Draw Boundary" at bounding box center [877, 154] width 85 height 16
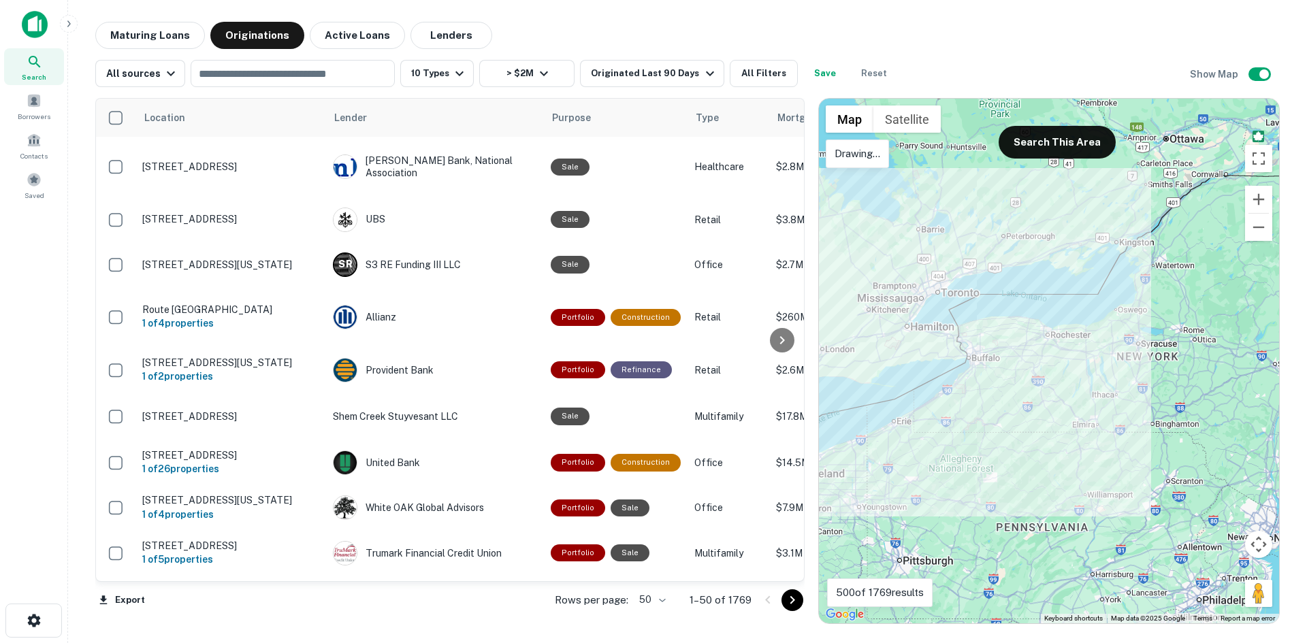
click at [955, 311] on div at bounding box center [1049, 361] width 460 height 525
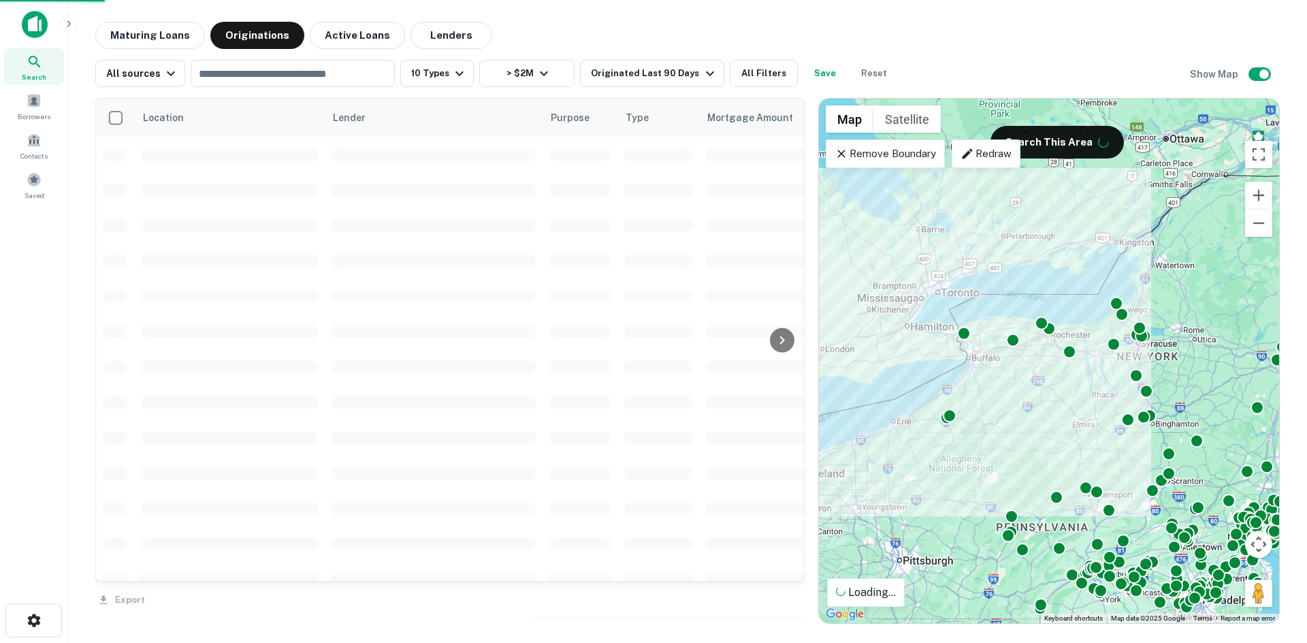
click at [868, 150] on p "Remove Boundary" at bounding box center [885, 154] width 101 height 16
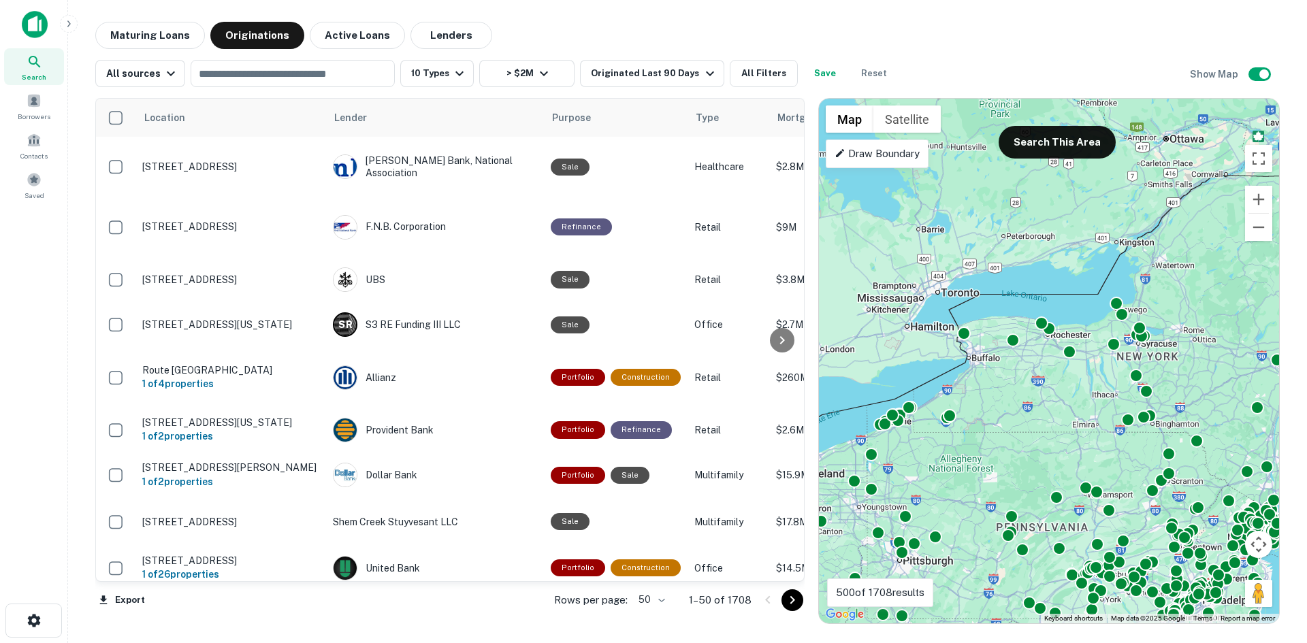
click at [847, 150] on p "Draw Boundary" at bounding box center [877, 154] width 85 height 16
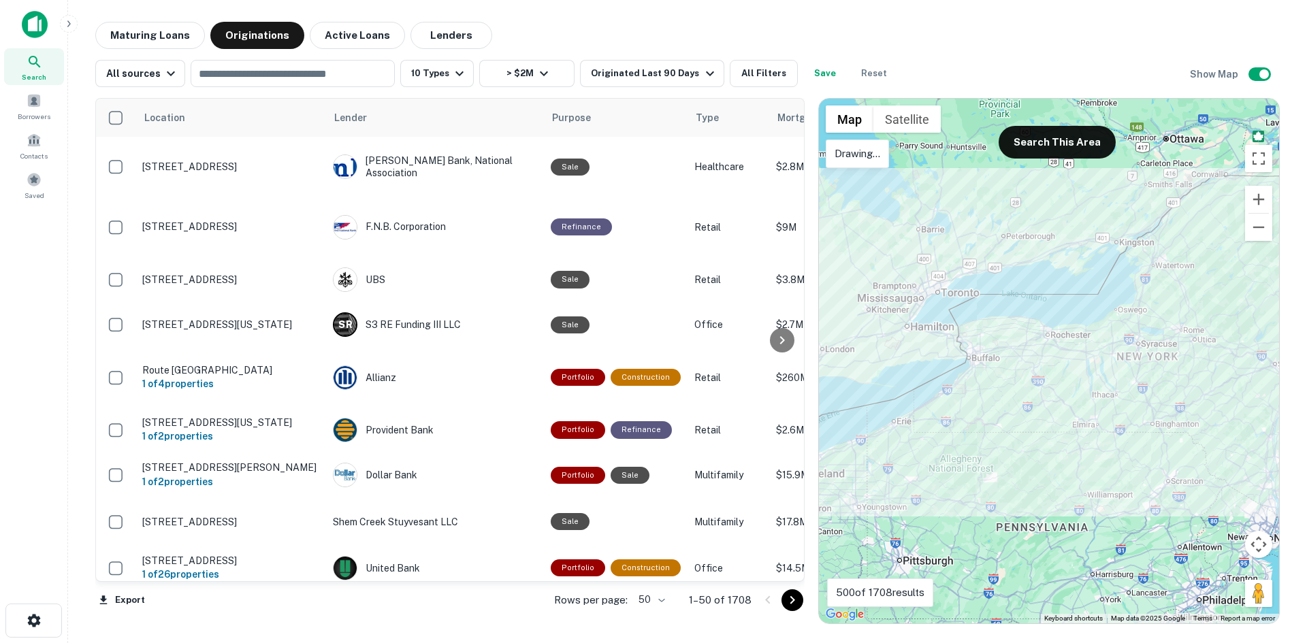
click at [961, 313] on div at bounding box center [1049, 361] width 460 height 525
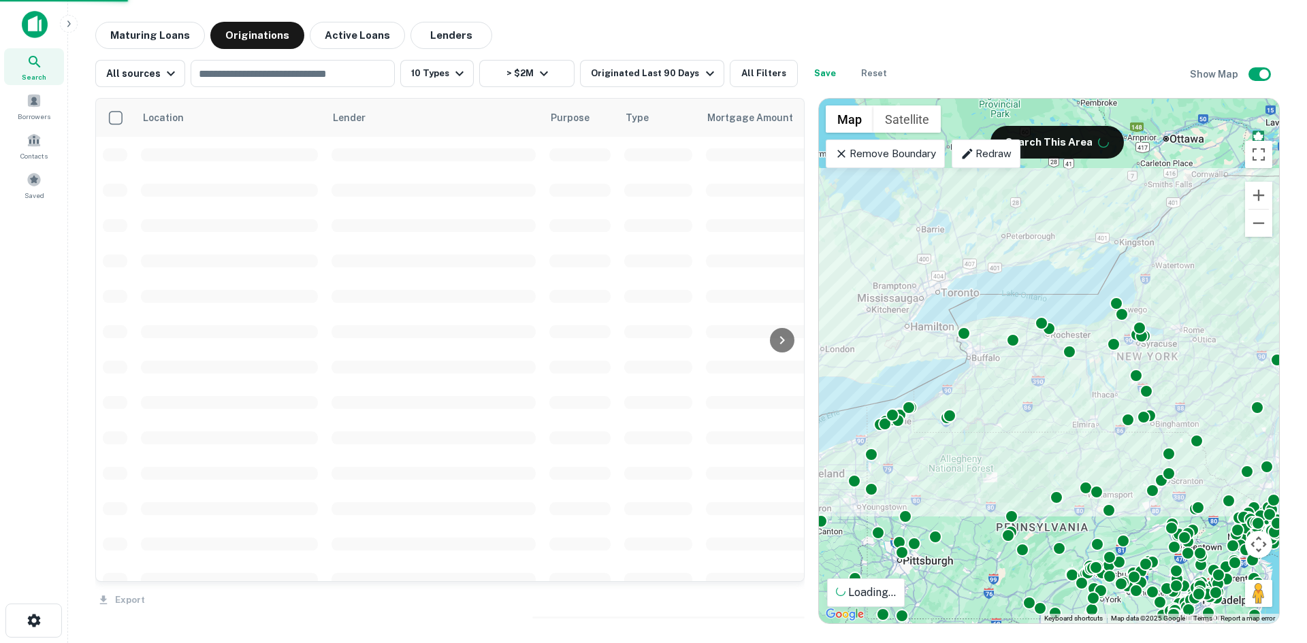
drag, startPoint x: 962, startPoint y: 306, endPoint x: 961, endPoint y: 317, distance: 10.3
click at [961, 317] on div "To activate drag with keyboard, press Alt + Enter. Once in keyboard drag state,…" at bounding box center [1049, 361] width 460 height 525
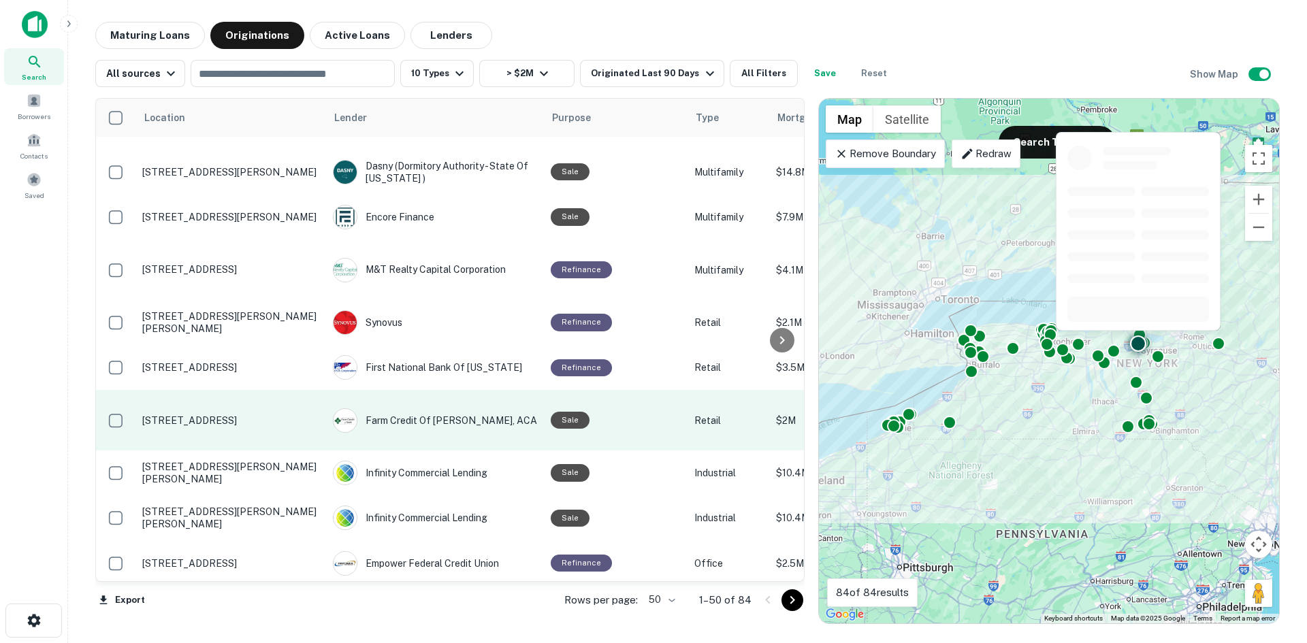
scroll to position [1566, 0]
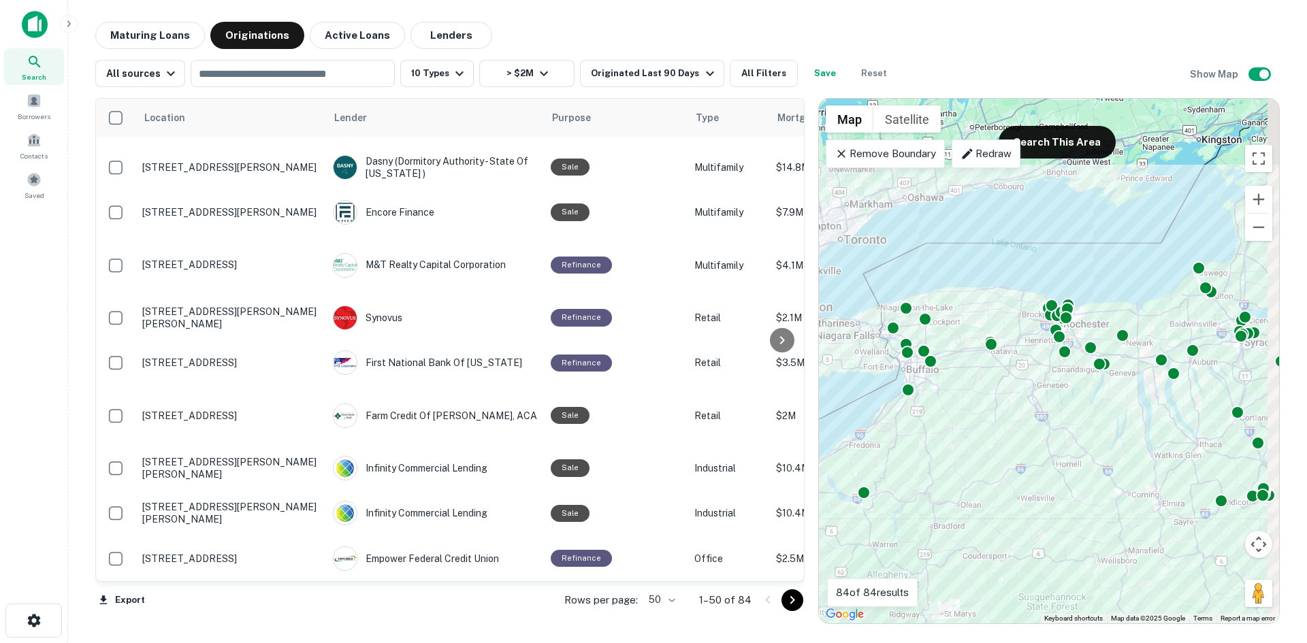
drag, startPoint x: 1128, startPoint y: 283, endPoint x: 1012, endPoint y: 370, distance: 144.9
click at [1012, 370] on div "To activate drag with keyboard, press Alt + Enter. Once in keyboard drag state,…" at bounding box center [1049, 361] width 460 height 525
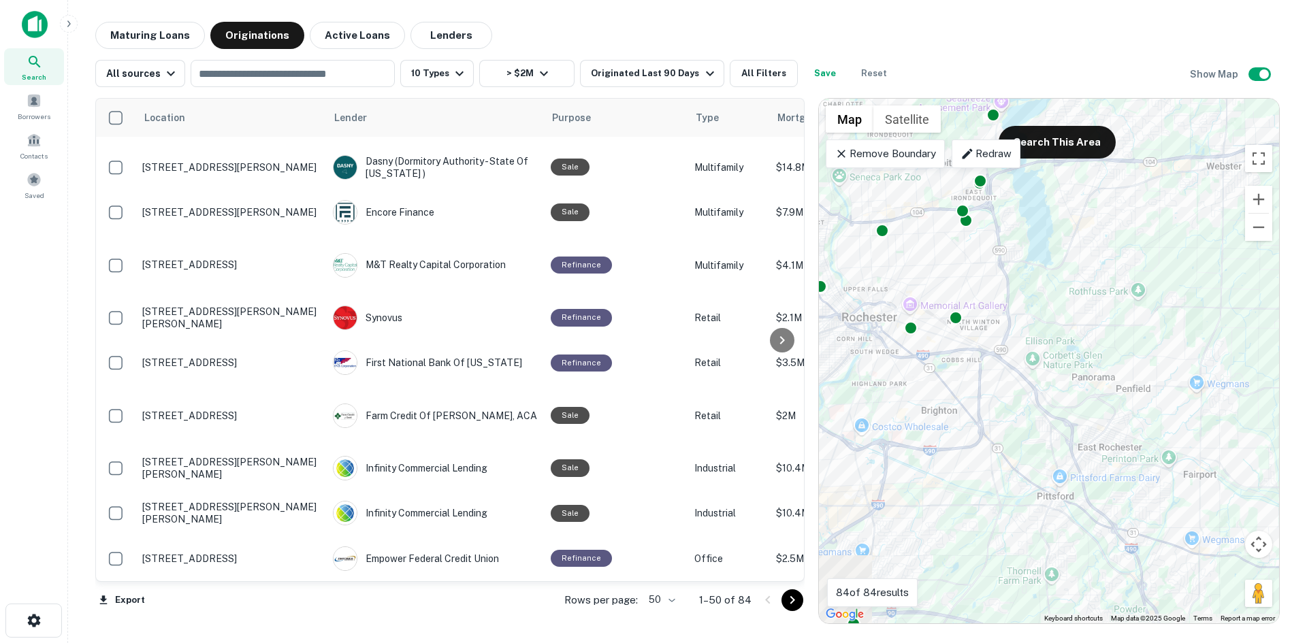
drag, startPoint x: 1026, startPoint y: 505, endPoint x: 976, endPoint y: 364, distance: 150.1
click at [976, 364] on div "To activate drag with keyboard, press Alt + Enter. Once in keyboard drag state,…" at bounding box center [1049, 361] width 460 height 525
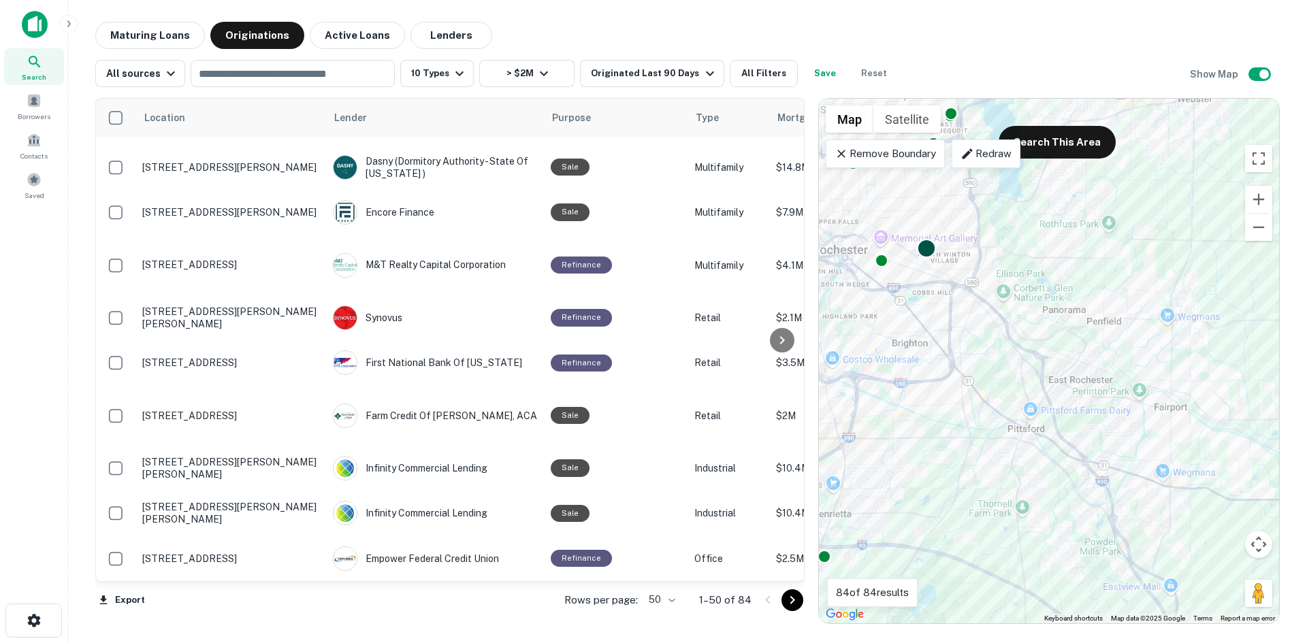
click at [923, 246] on div at bounding box center [927, 248] width 20 height 20
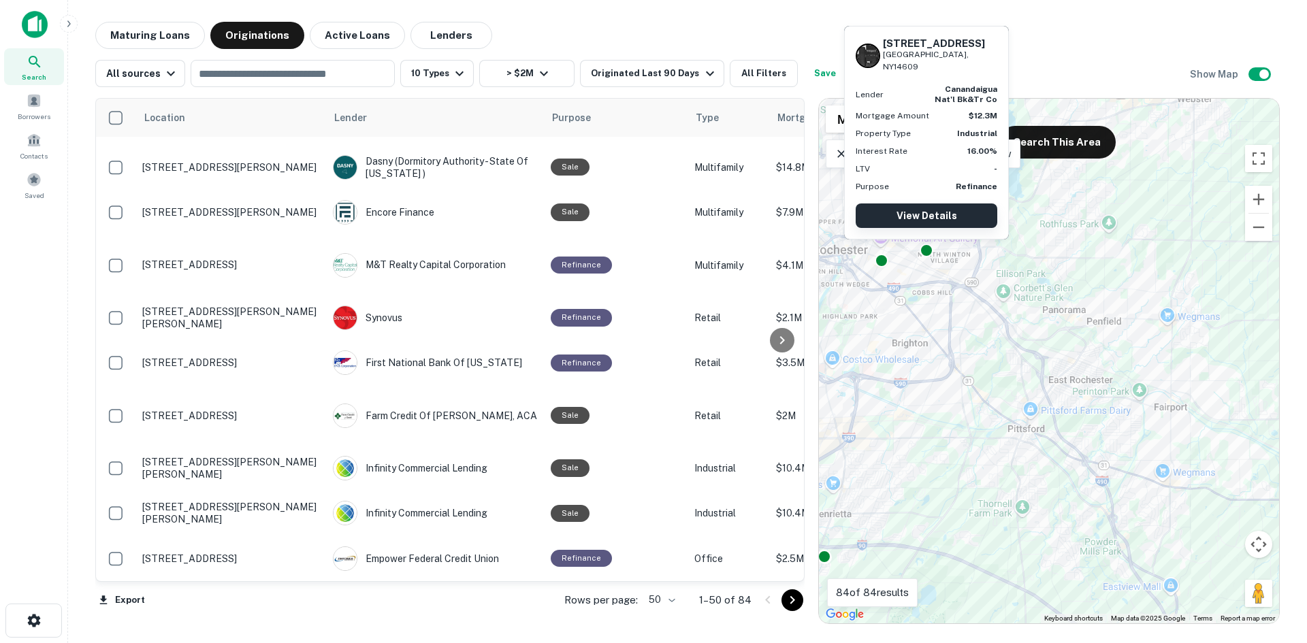
click at [933, 217] on link "View Details" at bounding box center [927, 216] width 142 height 25
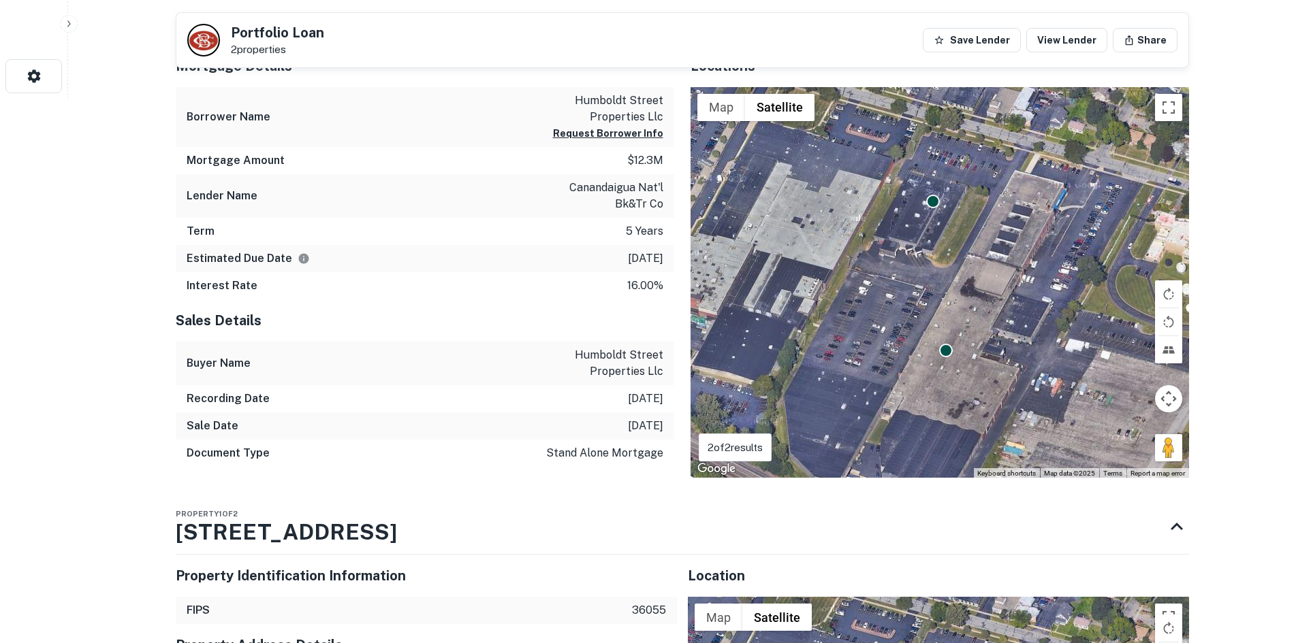
scroll to position [817, 0]
